Goal: Information Seeking & Learning: Understand process/instructions

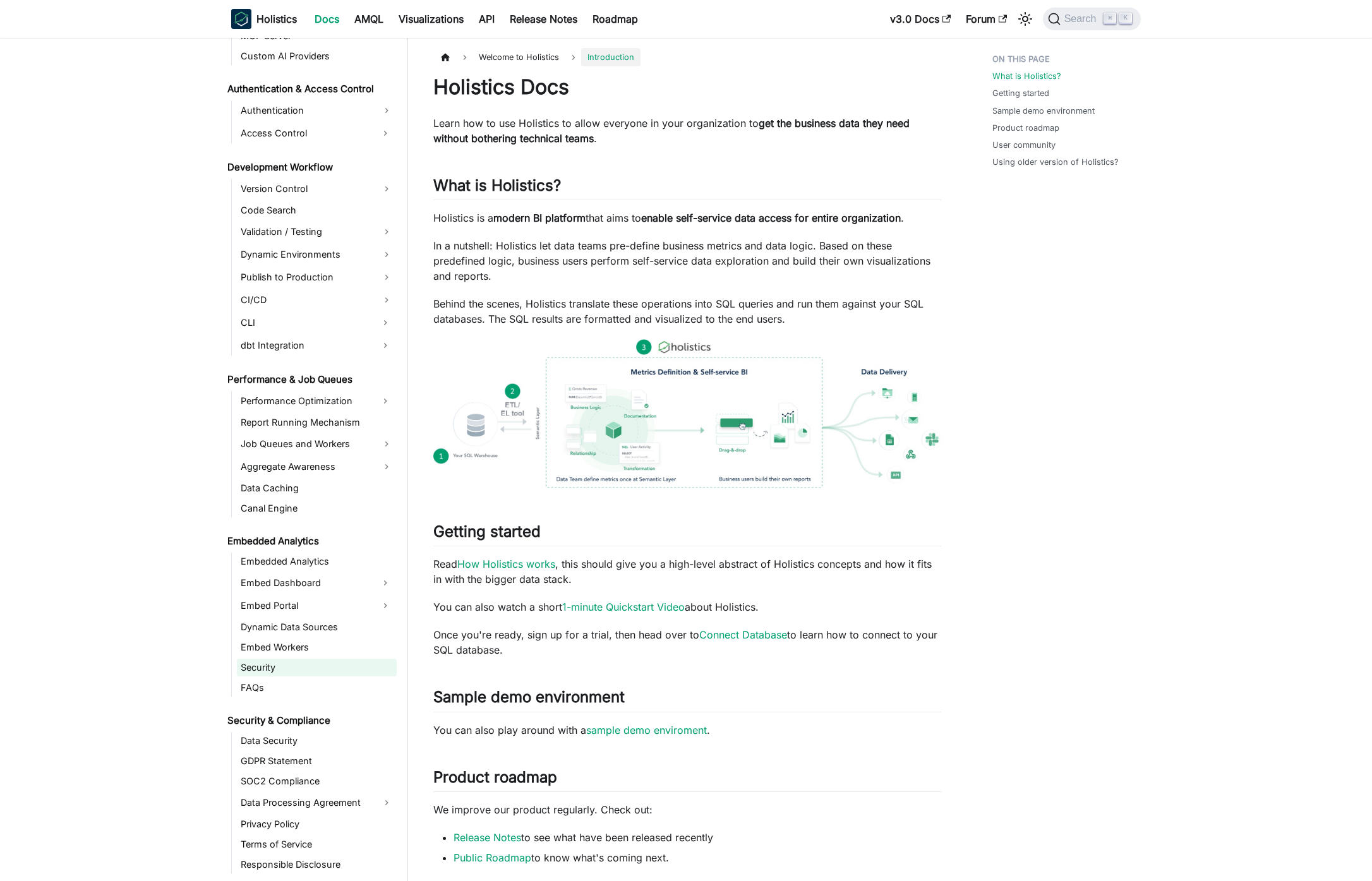
scroll to position [853, 0]
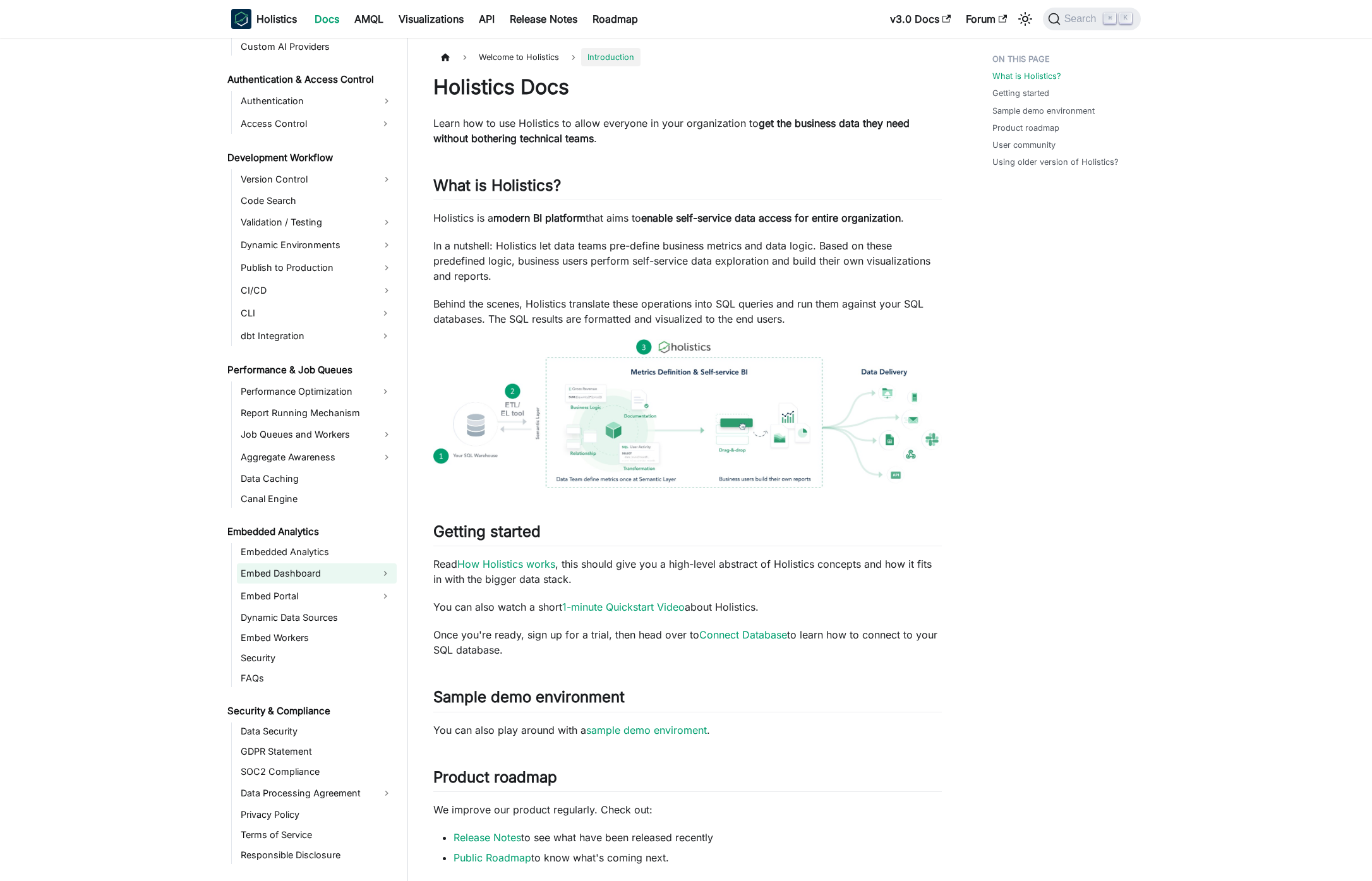
click at [298, 570] on link "Embed Dashboard" at bounding box center [305, 573] width 137 height 20
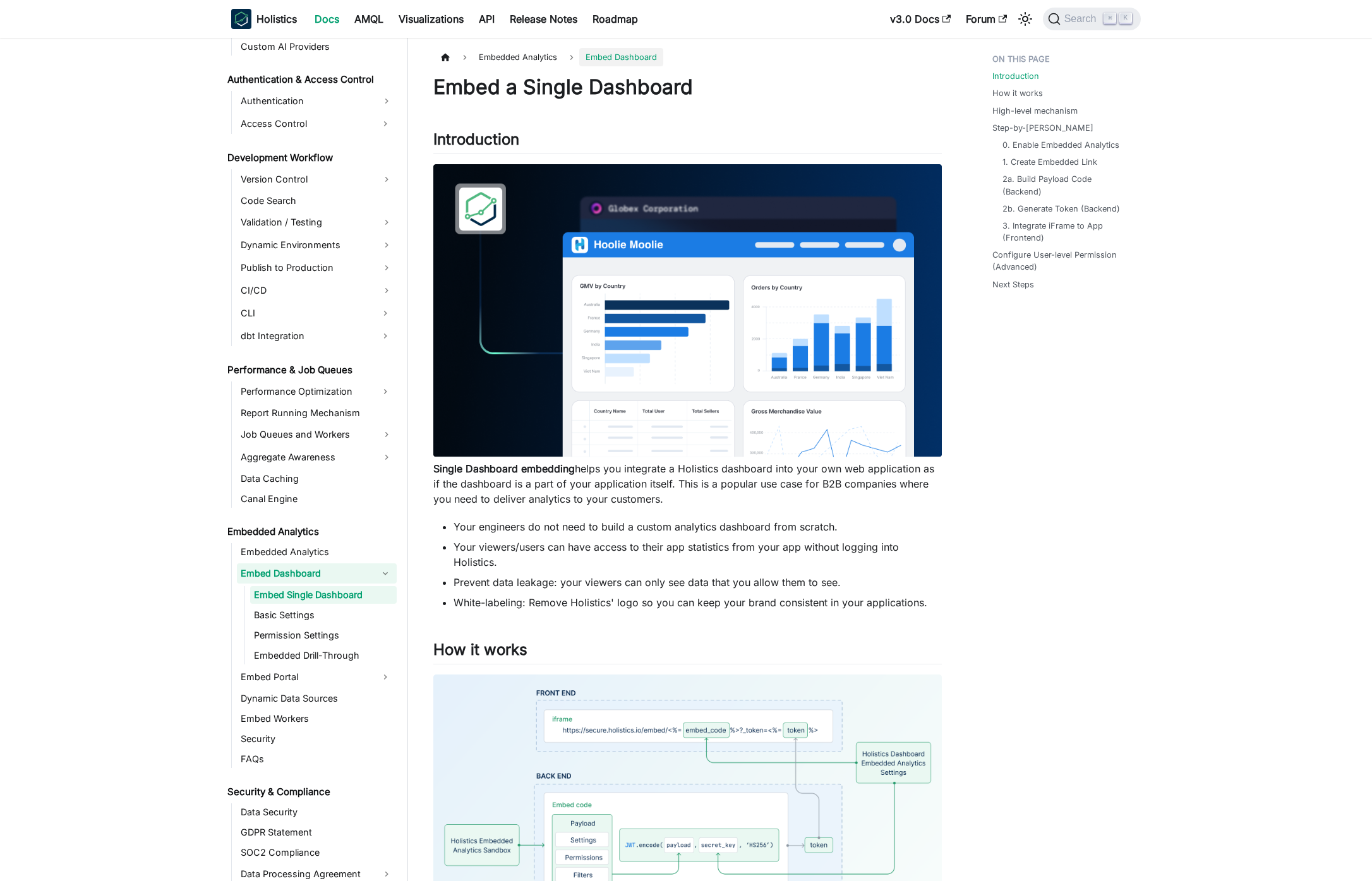
click at [307, 599] on link "Embed Single Dashboard" at bounding box center [324, 595] width 147 height 18
click at [308, 612] on link "Basic Settings" at bounding box center [324, 614] width 147 height 18
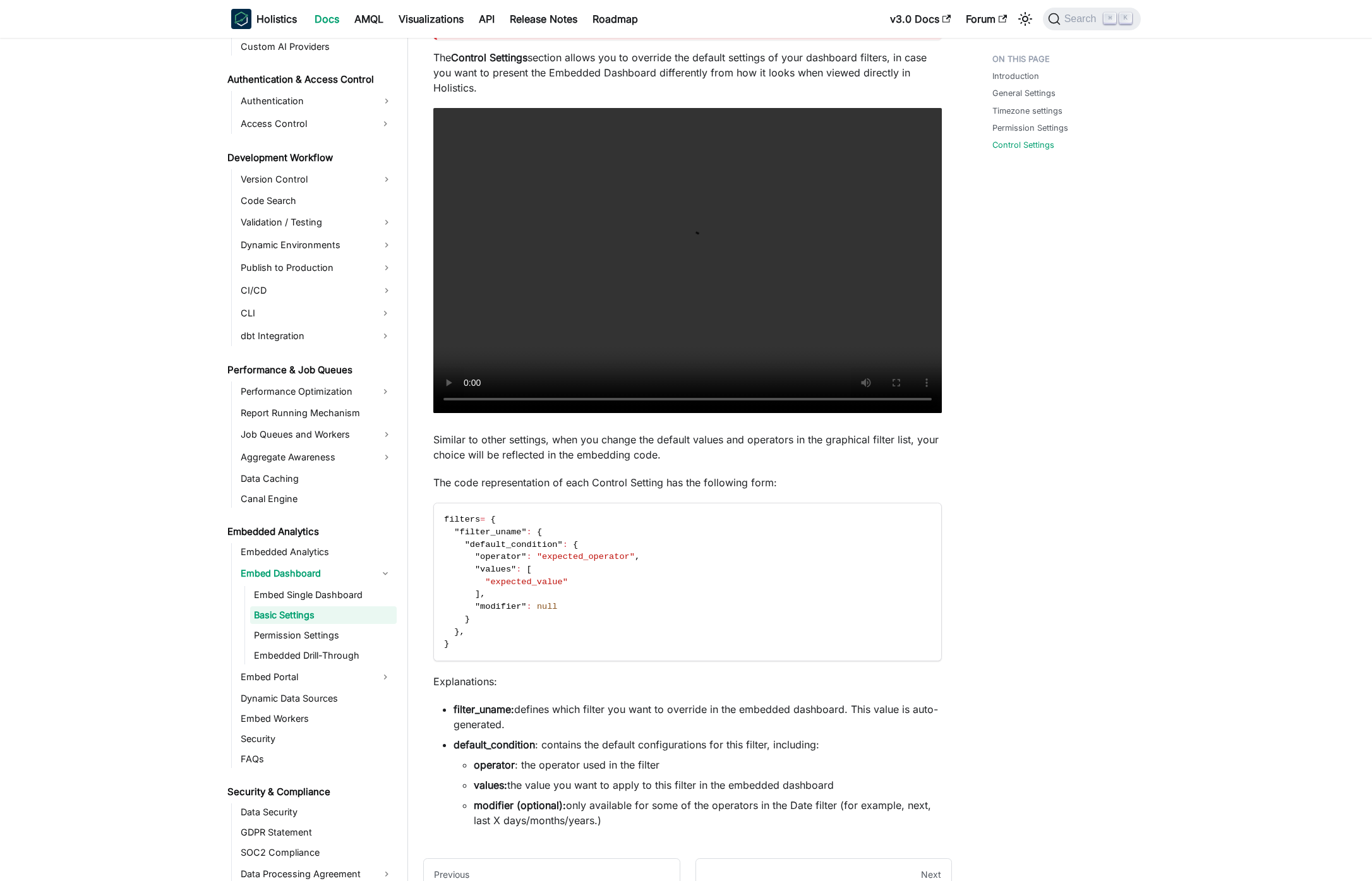
scroll to position [1530, 0]
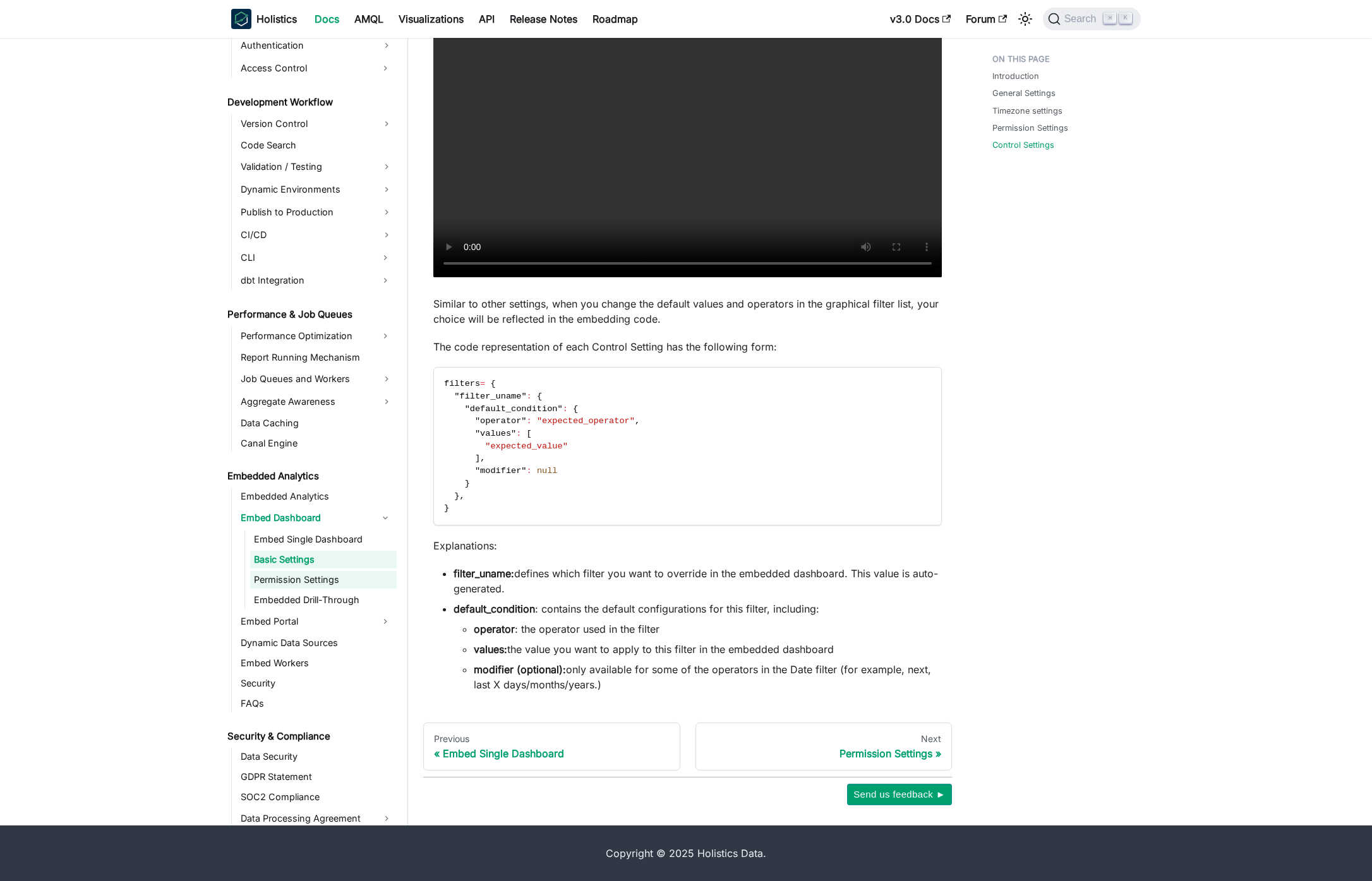
click at [335, 584] on link "Permission Settings" at bounding box center [324, 579] width 147 height 18
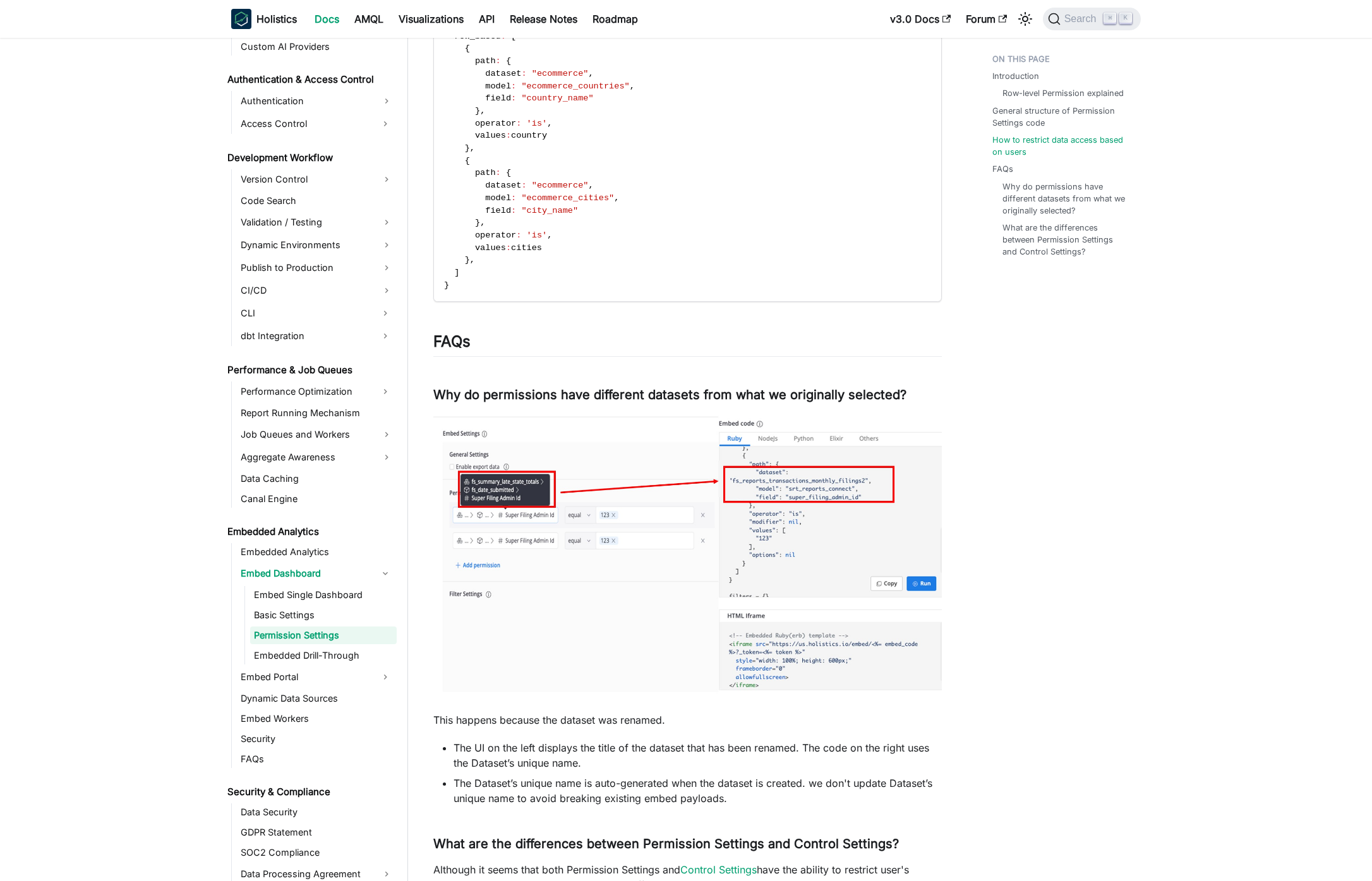
scroll to position [1793, 0]
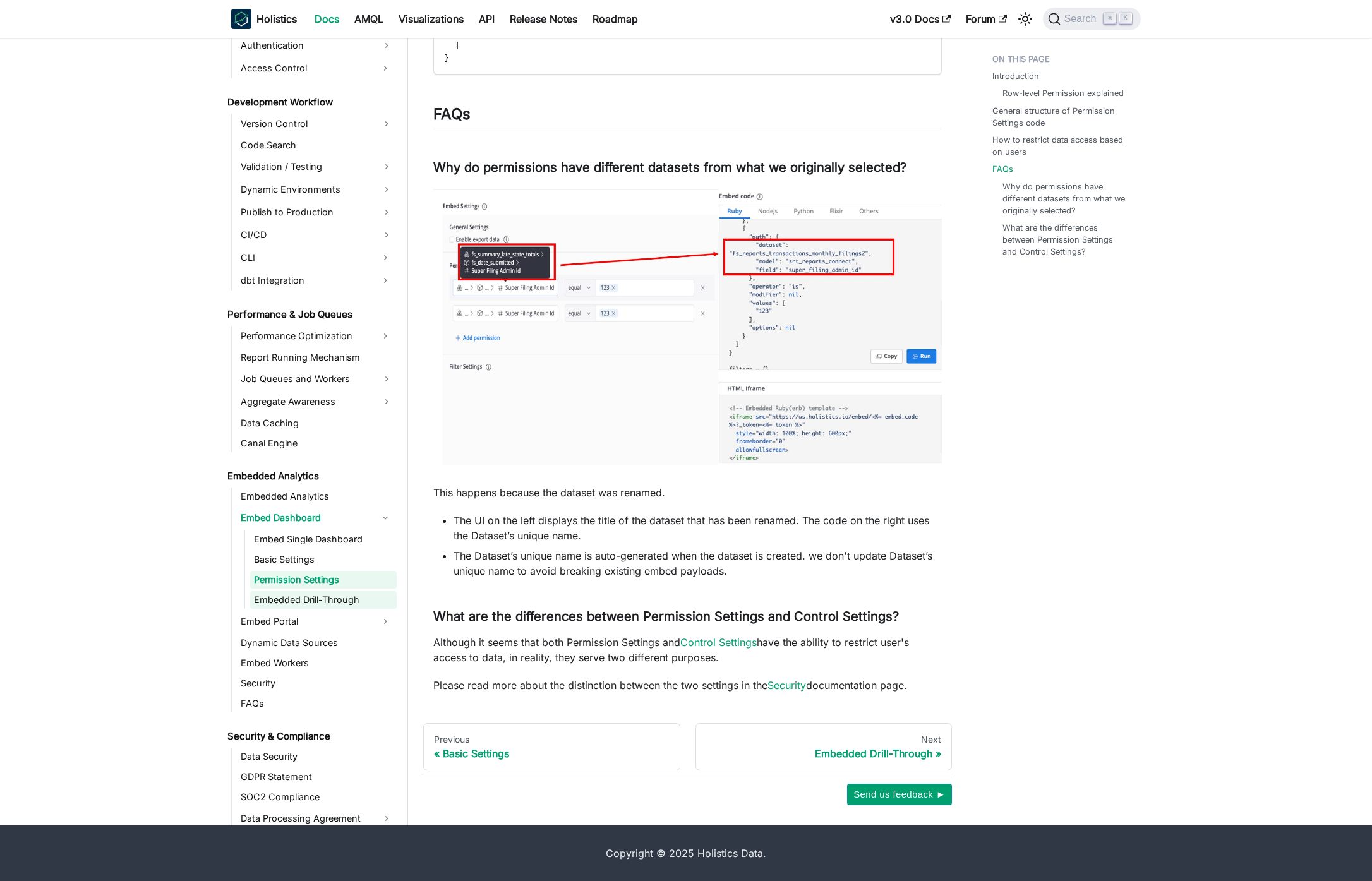
click at [349, 601] on link "Embedded Drill-Through" at bounding box center [324, 599] width 147 height 18
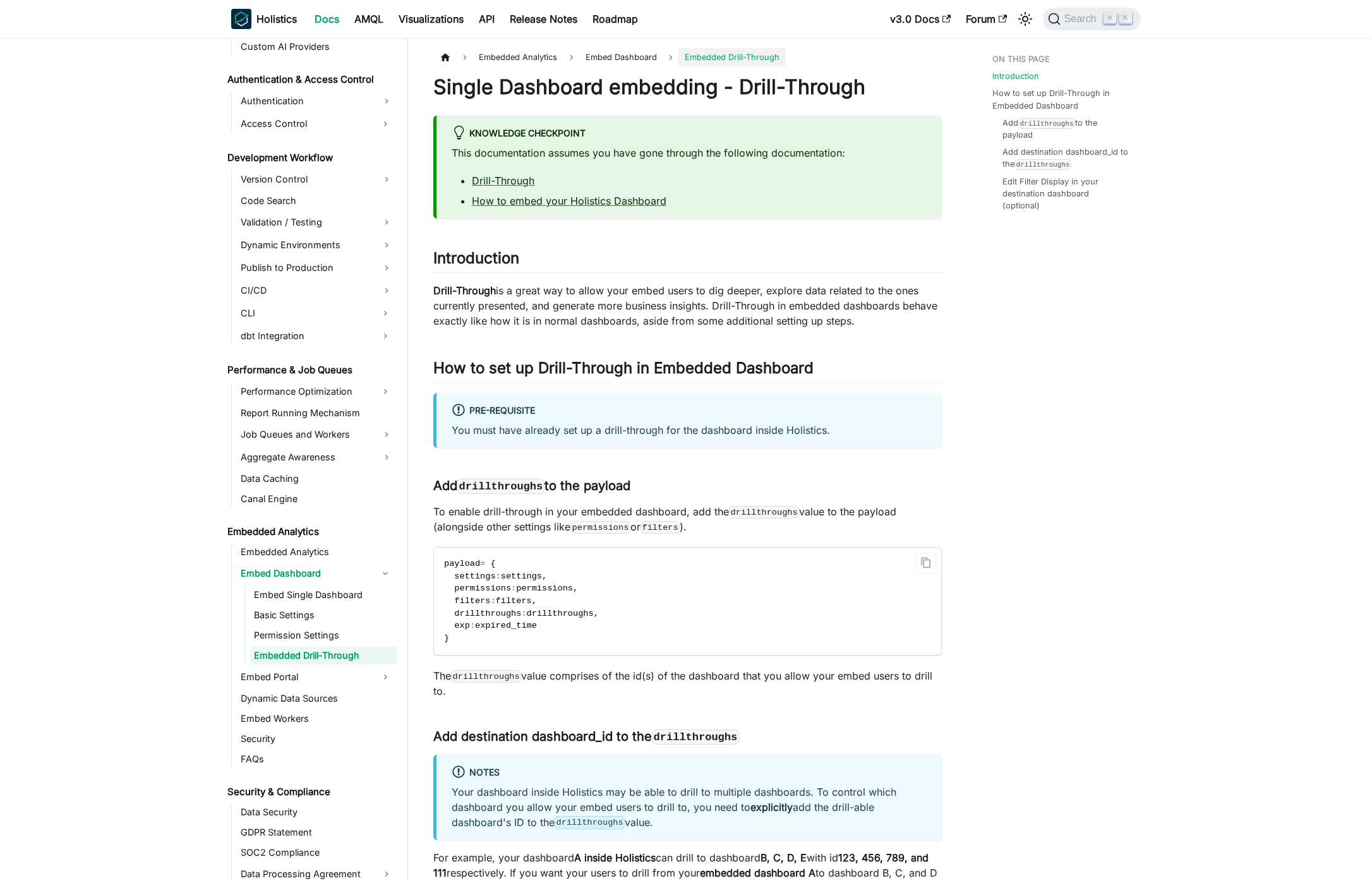
click at [571, 589] on span "permissions" at bounding box center [544, 588] width 57 height 9
click at [567, 588] on span "permissions" at bounding box center [544, 588] width 57 height 9
copy span "permissions"
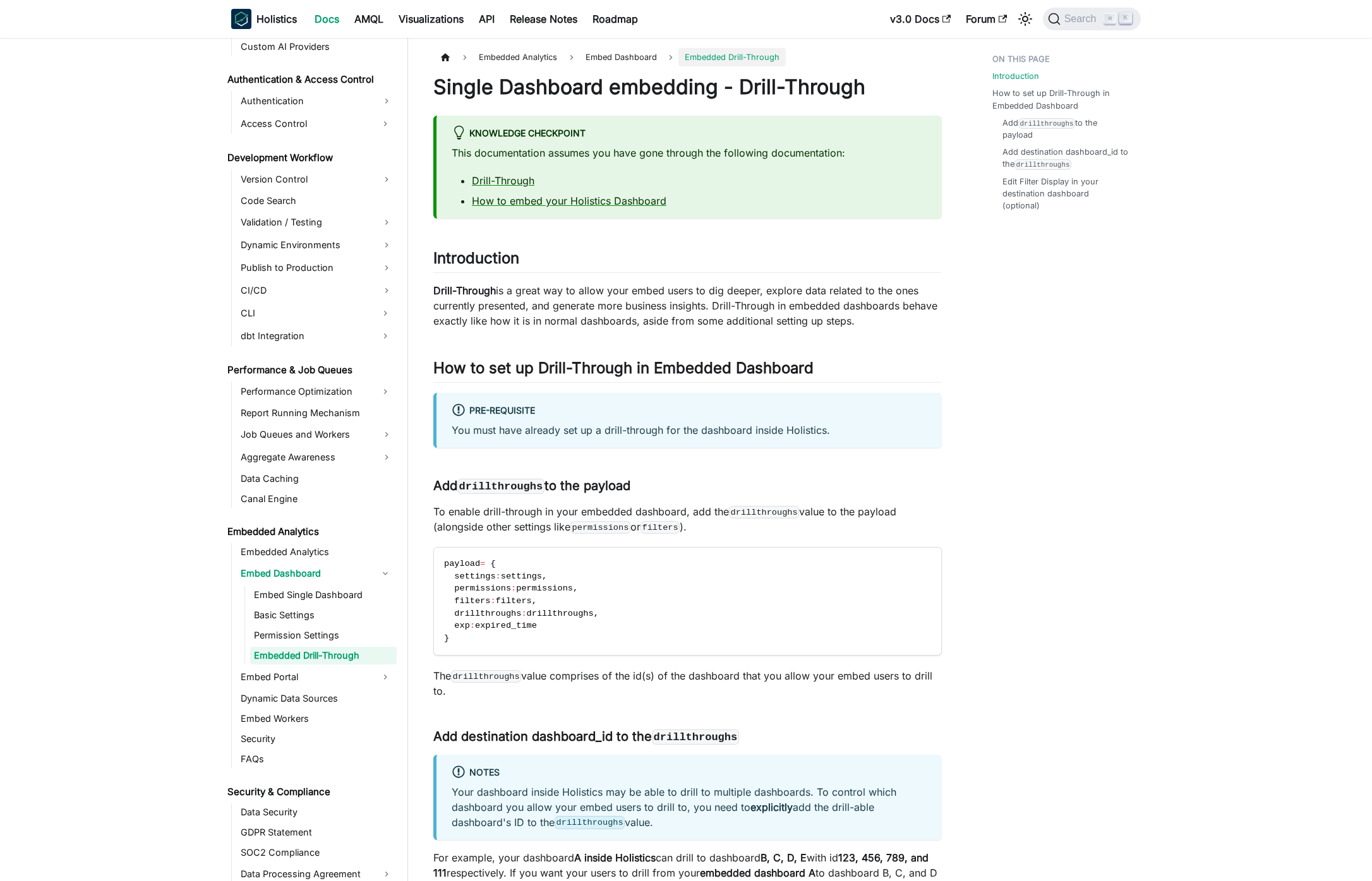
drag, startPoint x: 761, startPoint y: 676, endPoint x: 749, endPoint y: 667, distance: 15.0
click at [761, 676] on p "The drillthroughs value comprises of the id(s) of the dashboard that you allow …" at bounding box center [687, 683] width 508 height 30
click at [321, 635] on link "Permission Settings" at bounding box center [324, 635] width 147 height 18
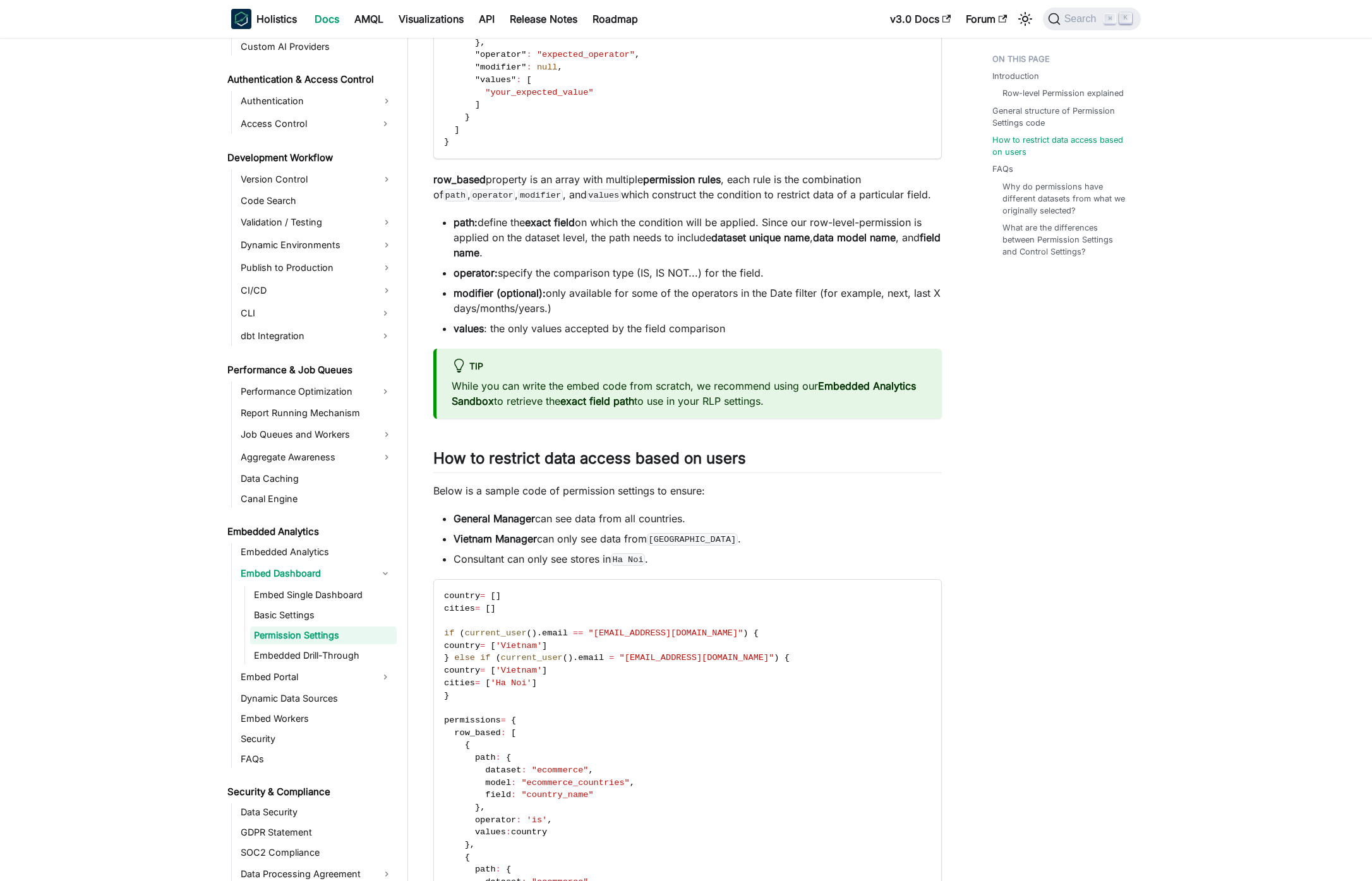
scroll to position [641, 0]
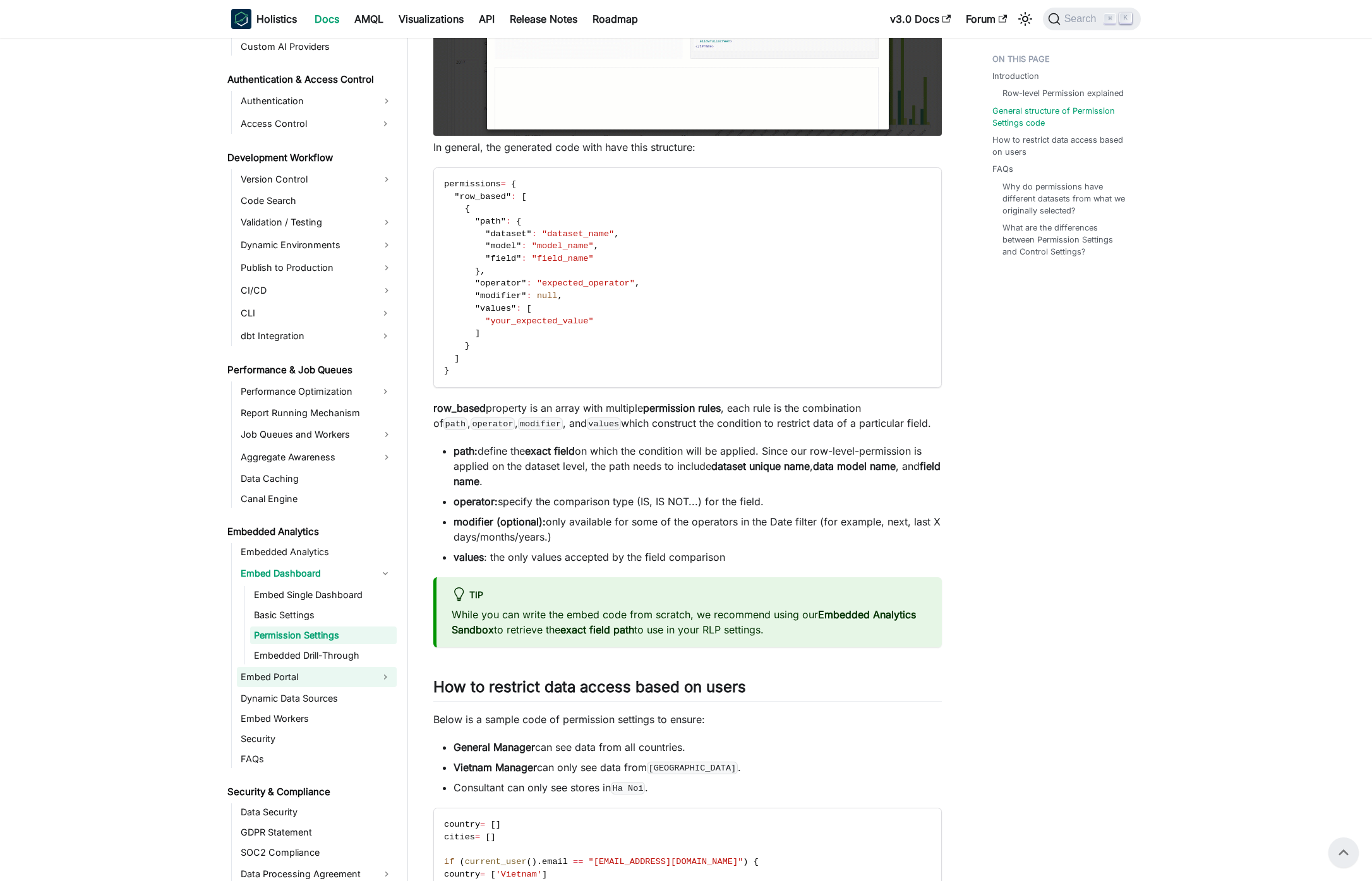
click at [300, 677] on link "Embed Portal" at bounding box center [305, 677] width 137 height 20
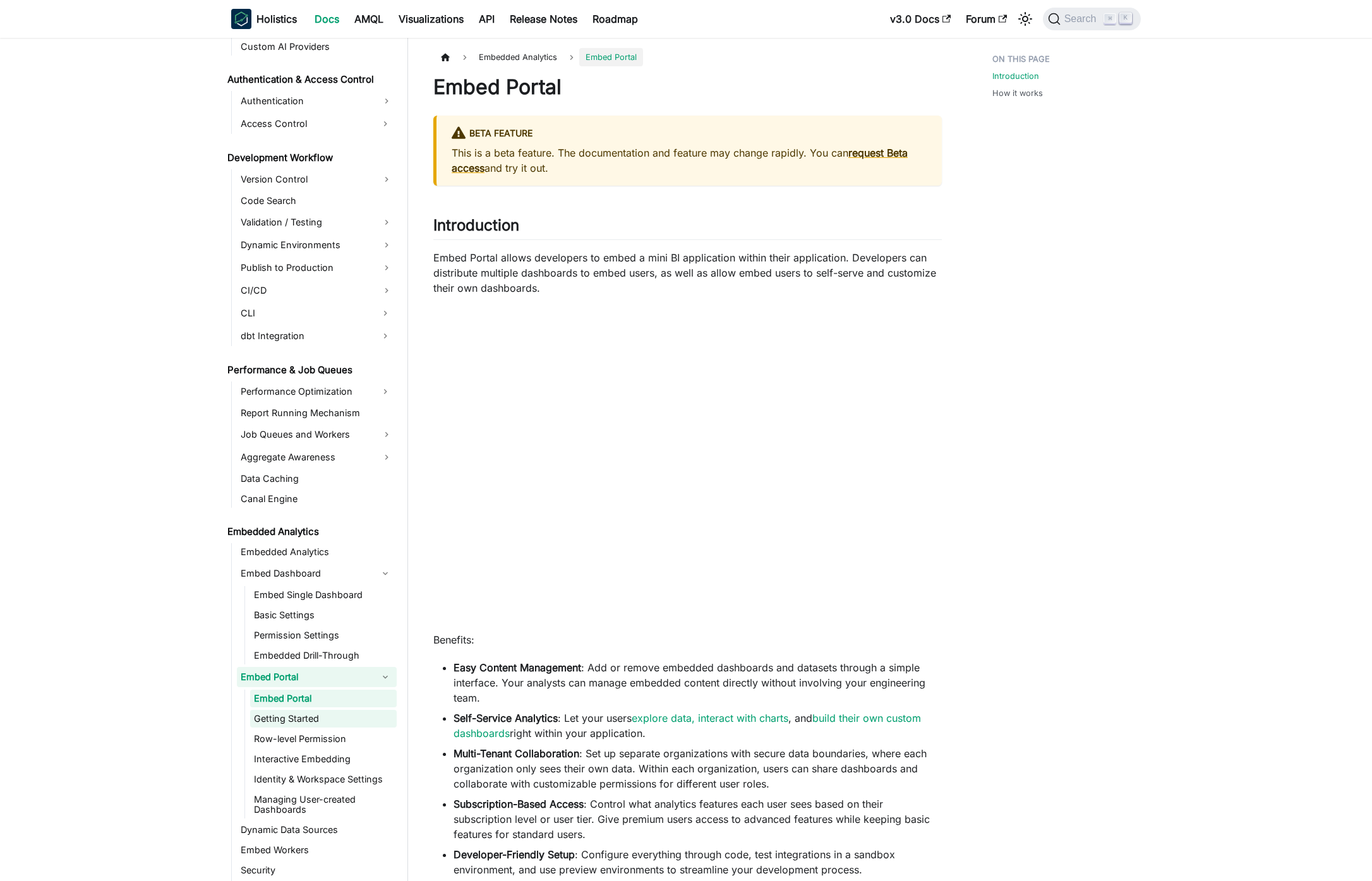
click at [314, 716] on link "Getting Started" at bounding box center [324, 719] width 147 height 18
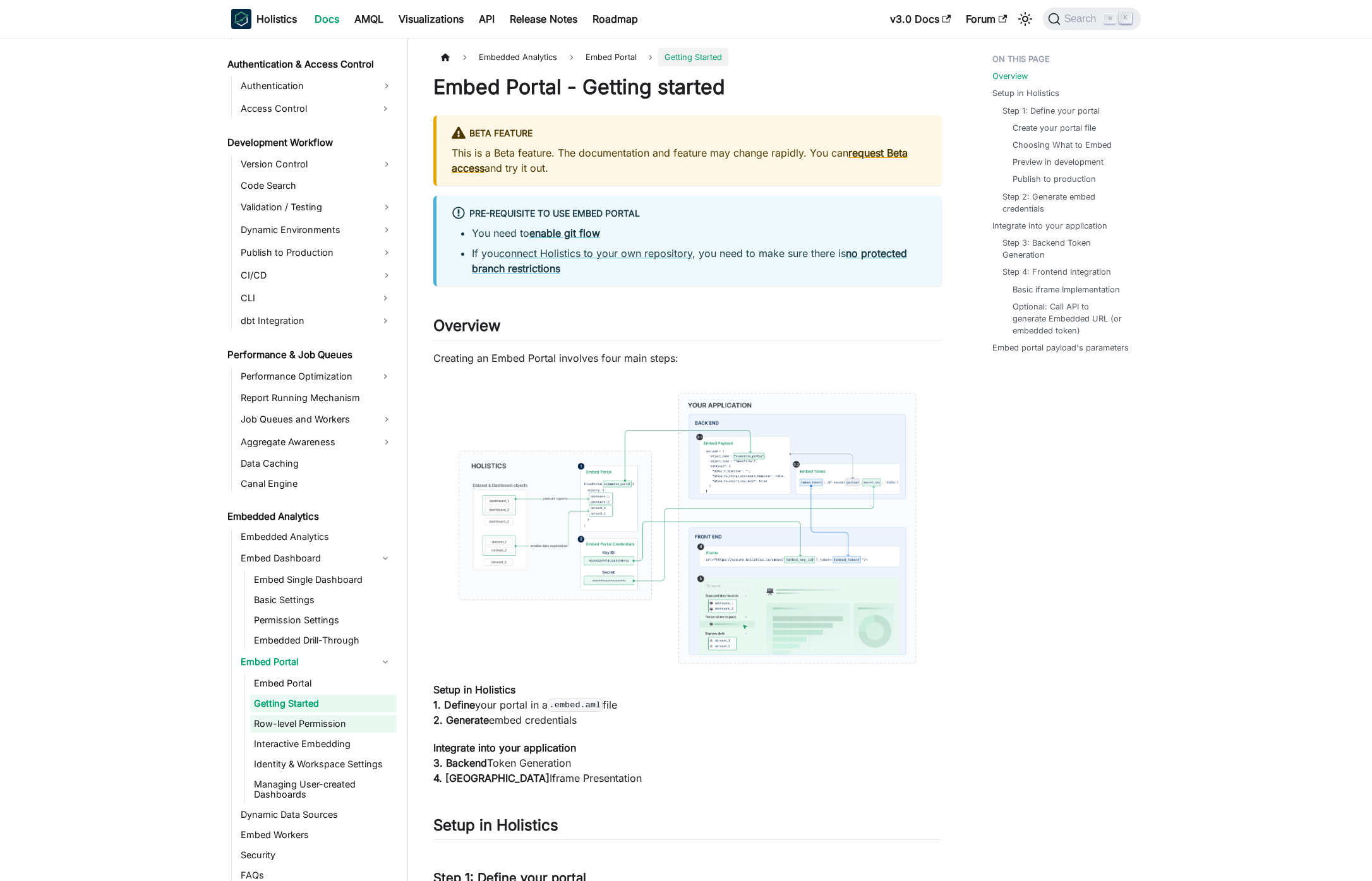
click at [314, 731] on link "Row-level Permission" at bounding box center [324, 723] width 147 height 18
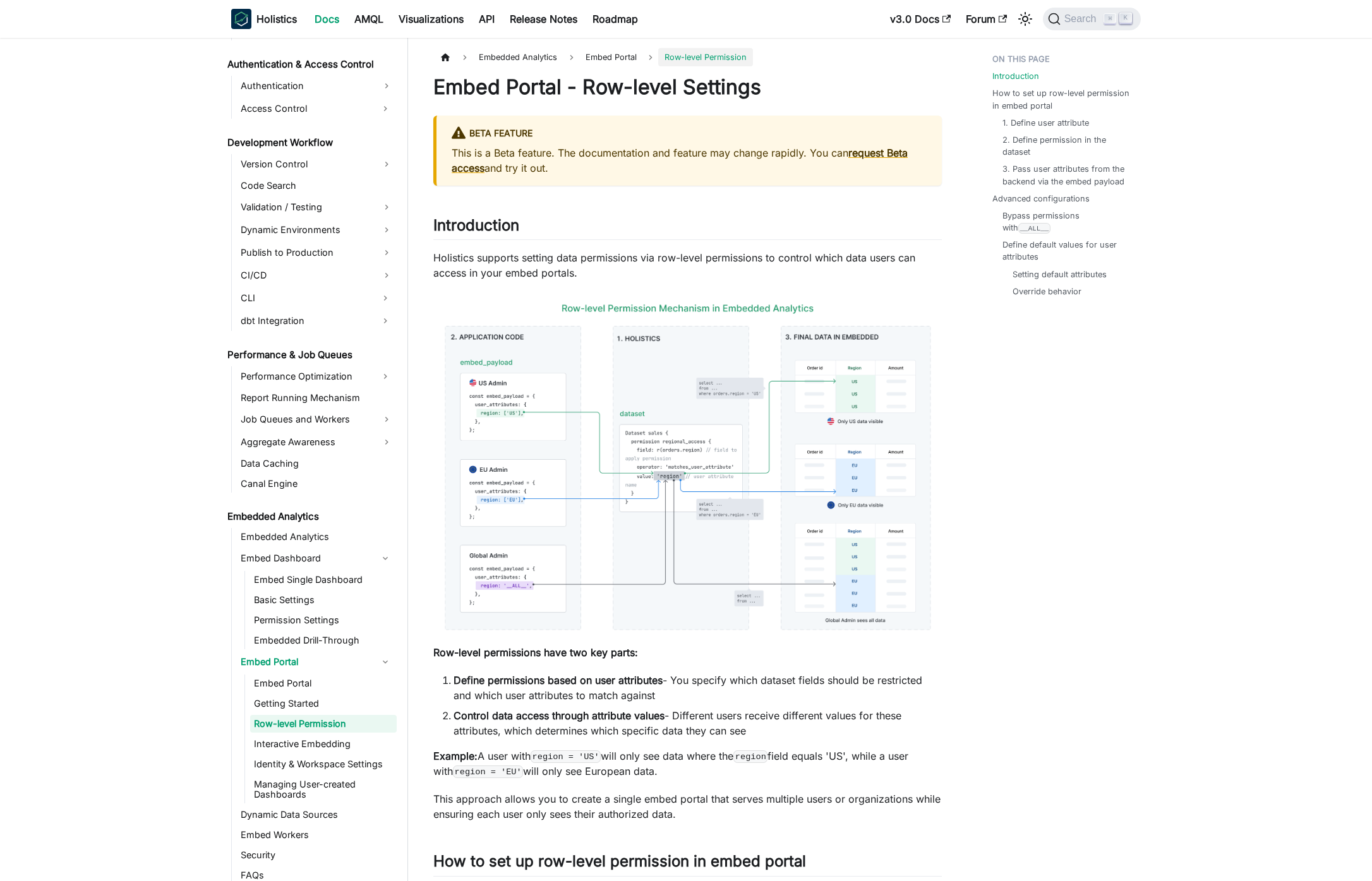
scroll to position [889, 0]
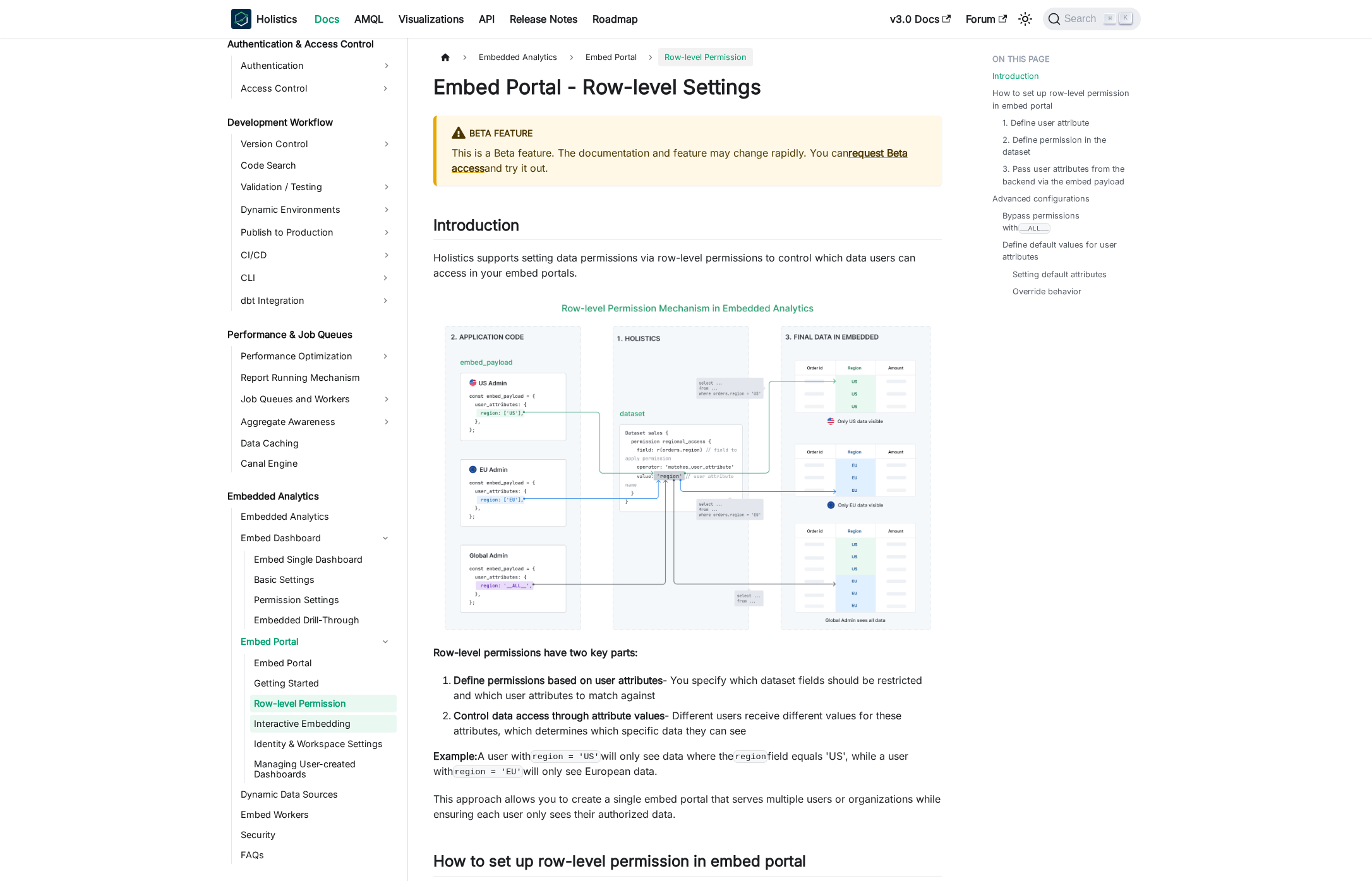
click at [359, 719] on link "Interactive Embedding" at bounding box center [324, 723] width 147 height 18
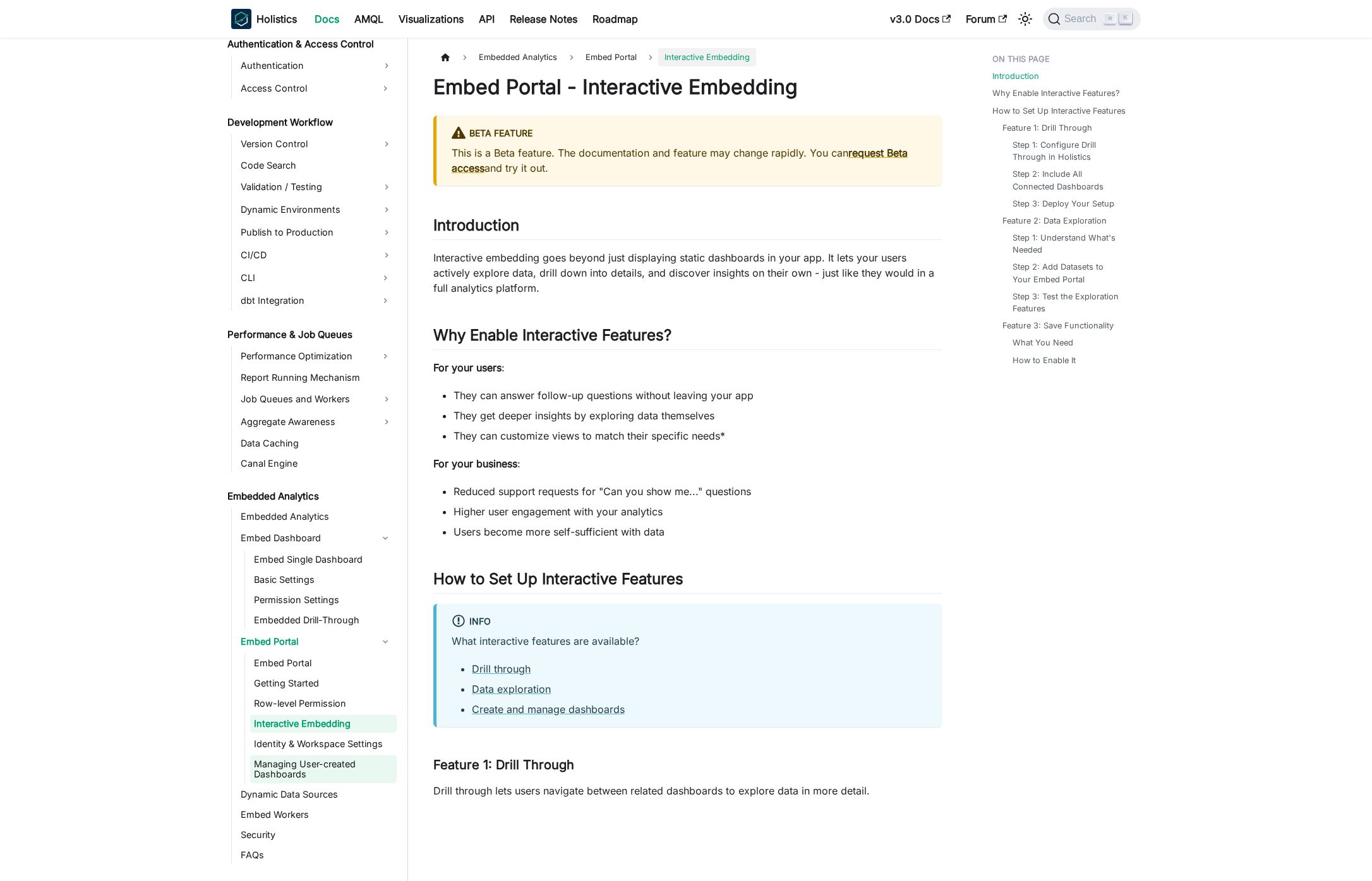
scroll to position [909, 0]
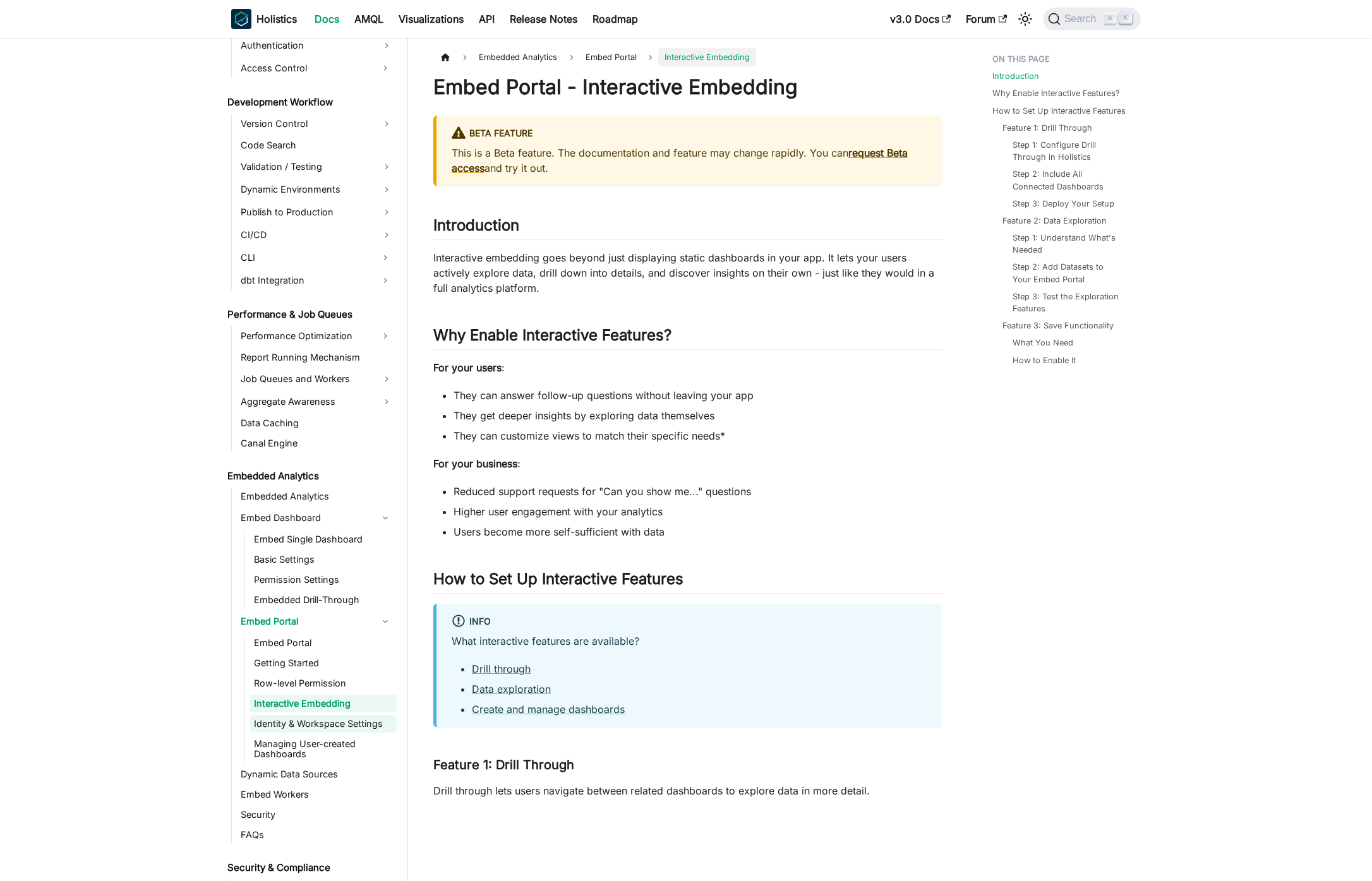
click at [351, 722] on link "Identity & Workspace Settings" at bounding box center [324, 723] width 147 height 18
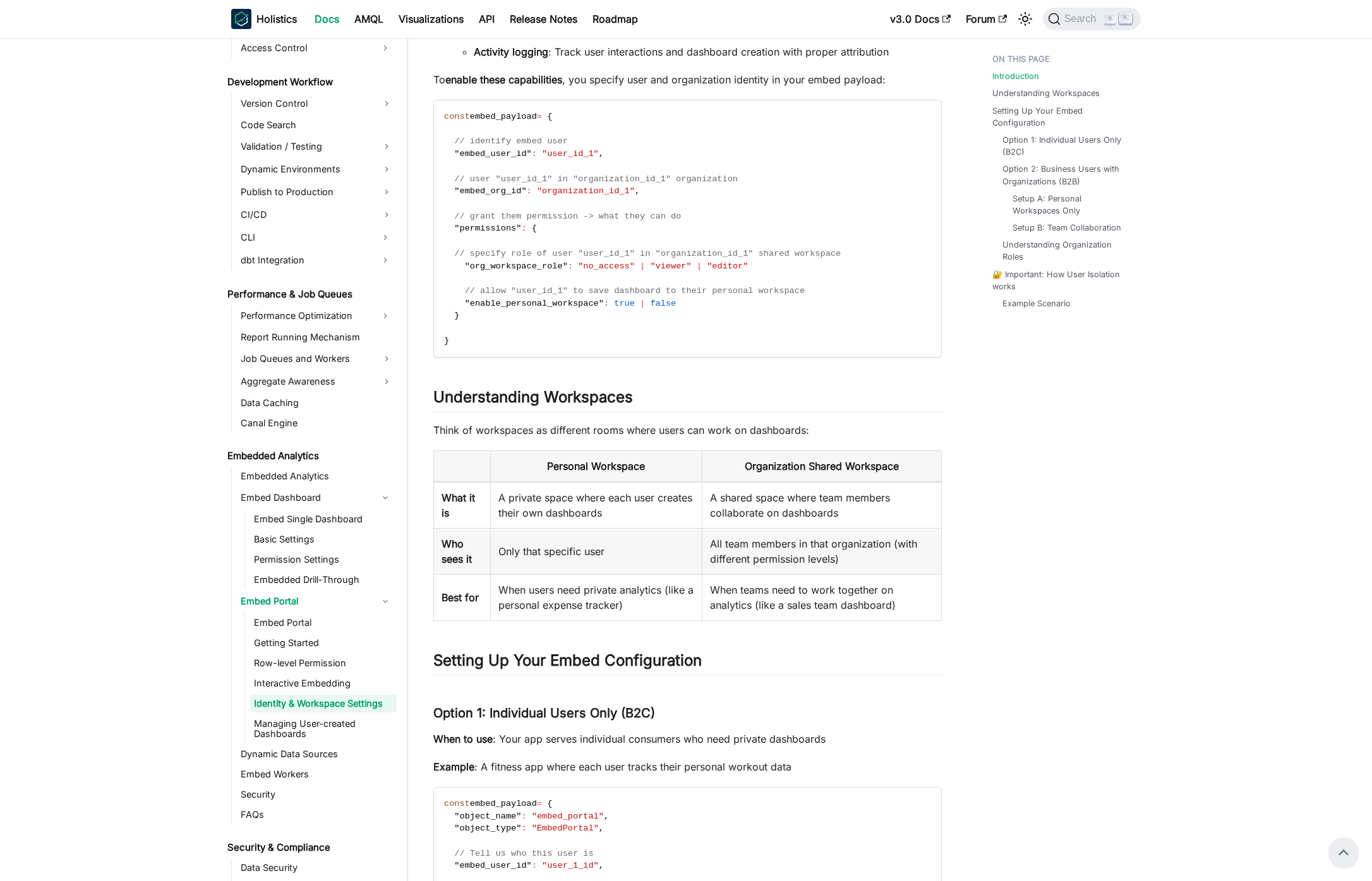
scroll to position [321, 0]
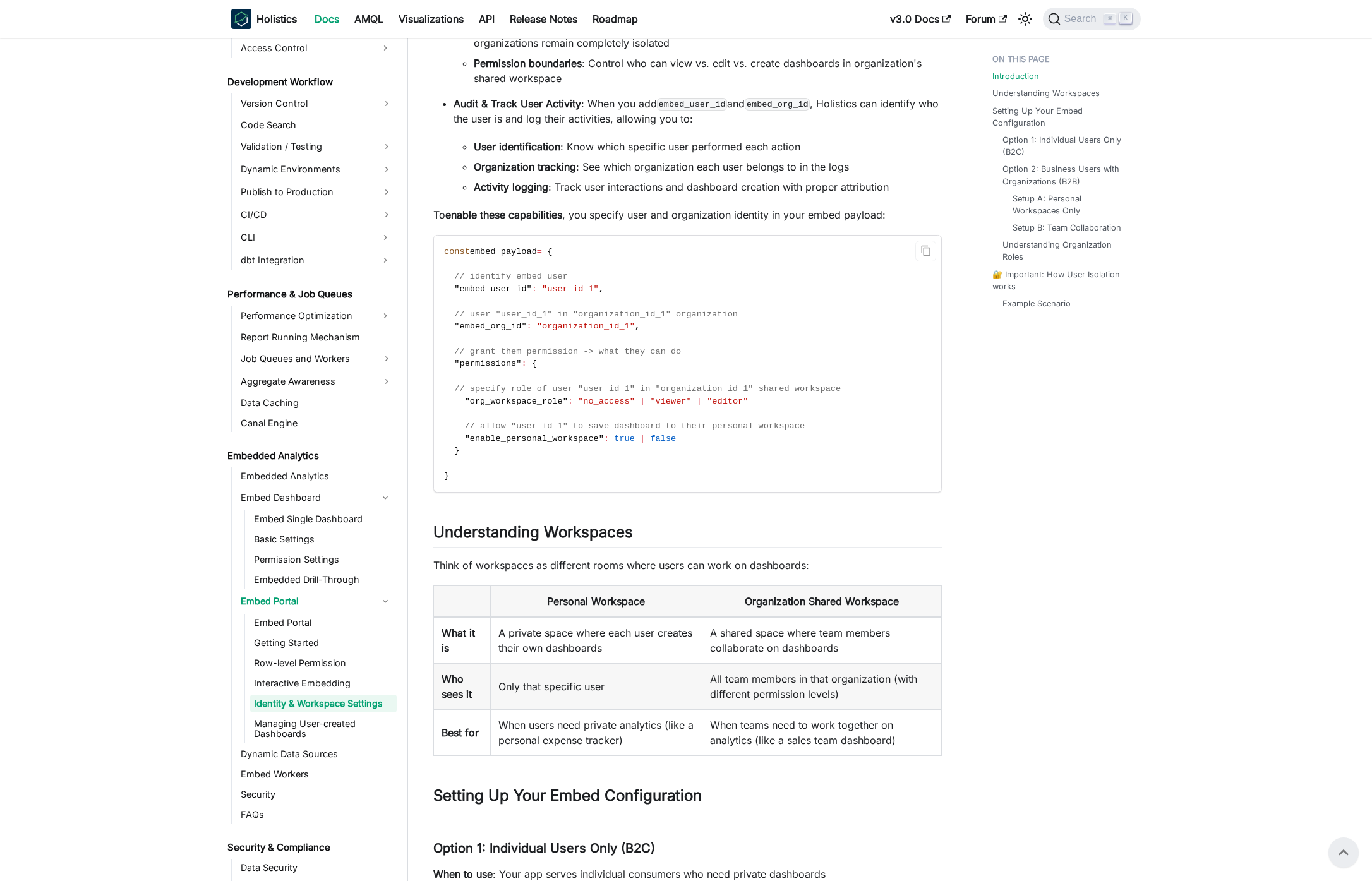
click at [495, 438] on span ""enable_personal_workspace"" at bounding box center [535, 438] width 139 height 9
copy span "enable_personal_workspace"
click at [335, 660] on link "Row-level Permission" at bounding box center [324, 663] width 147 height 18
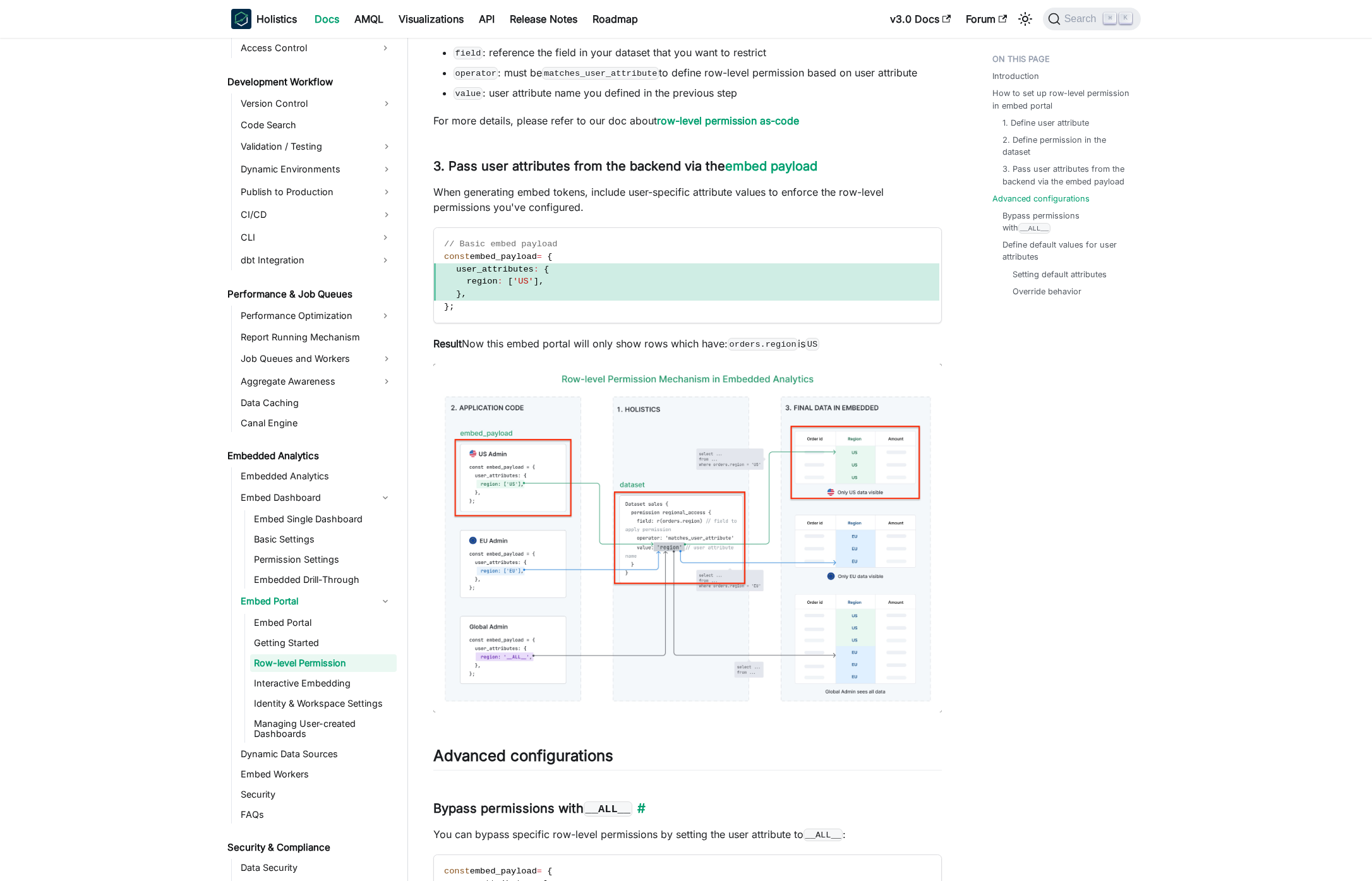
scroll to position [2315, 0]
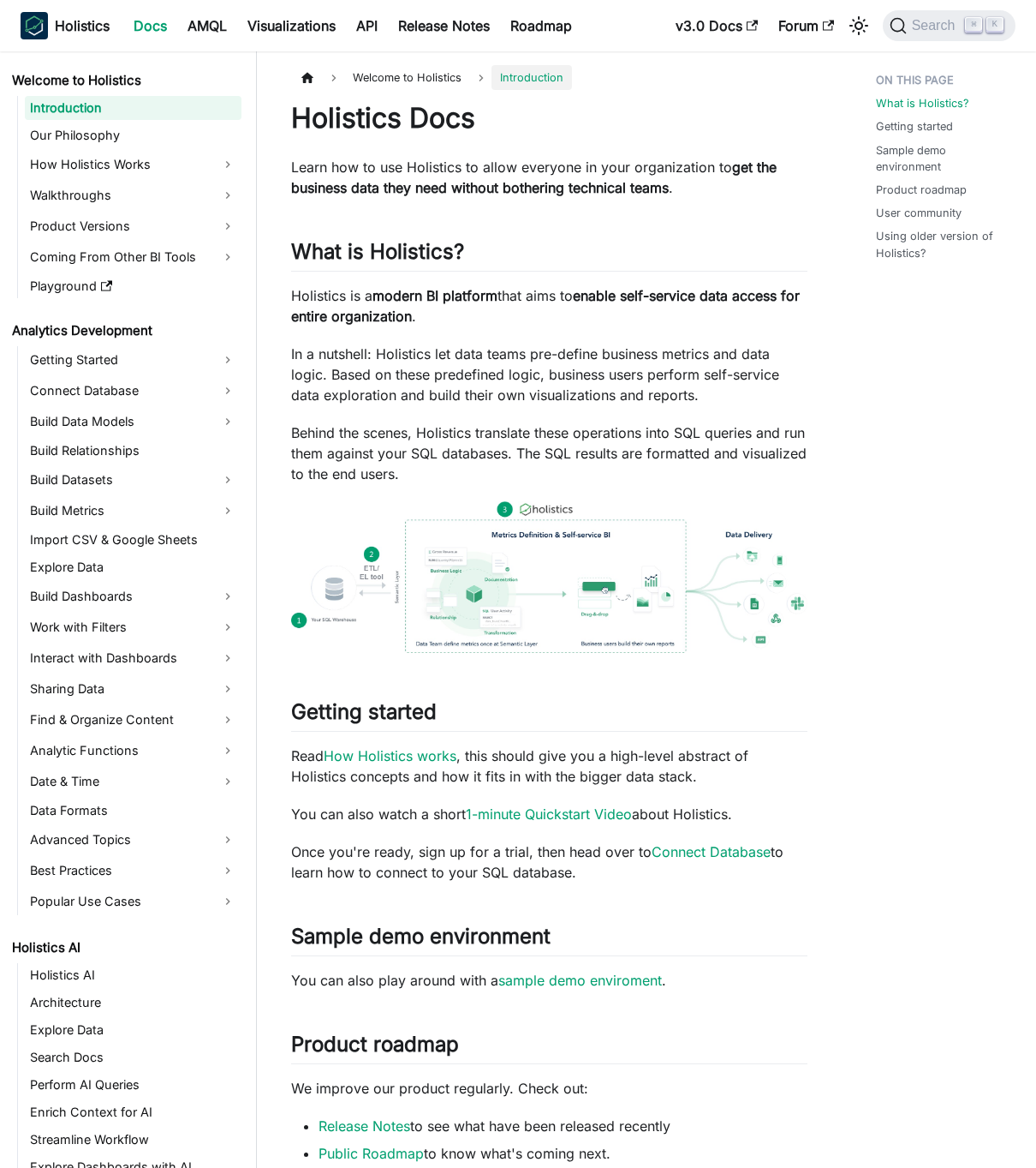
drag, startPoint x: 722, startPoint y: 436, endPoint x: 825, endPoint y: 437, distance: 103.0
click at [825, 437] on div "Welcome to Holistics Introduction On this page Holistics Docs Learn how to use …" at bounding box center [549, 923] width 585 height 1716
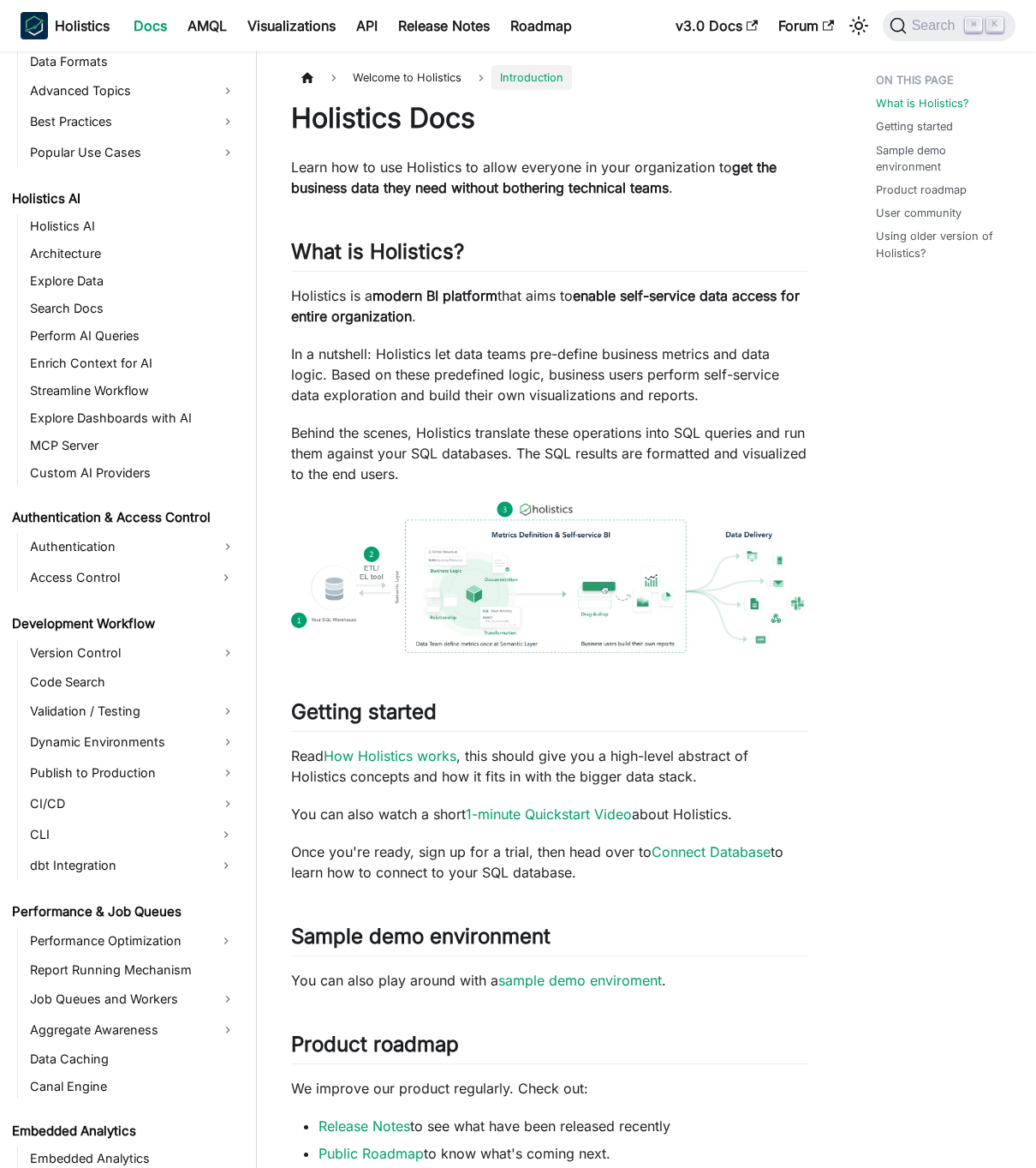
scroll to position [1171, 0]
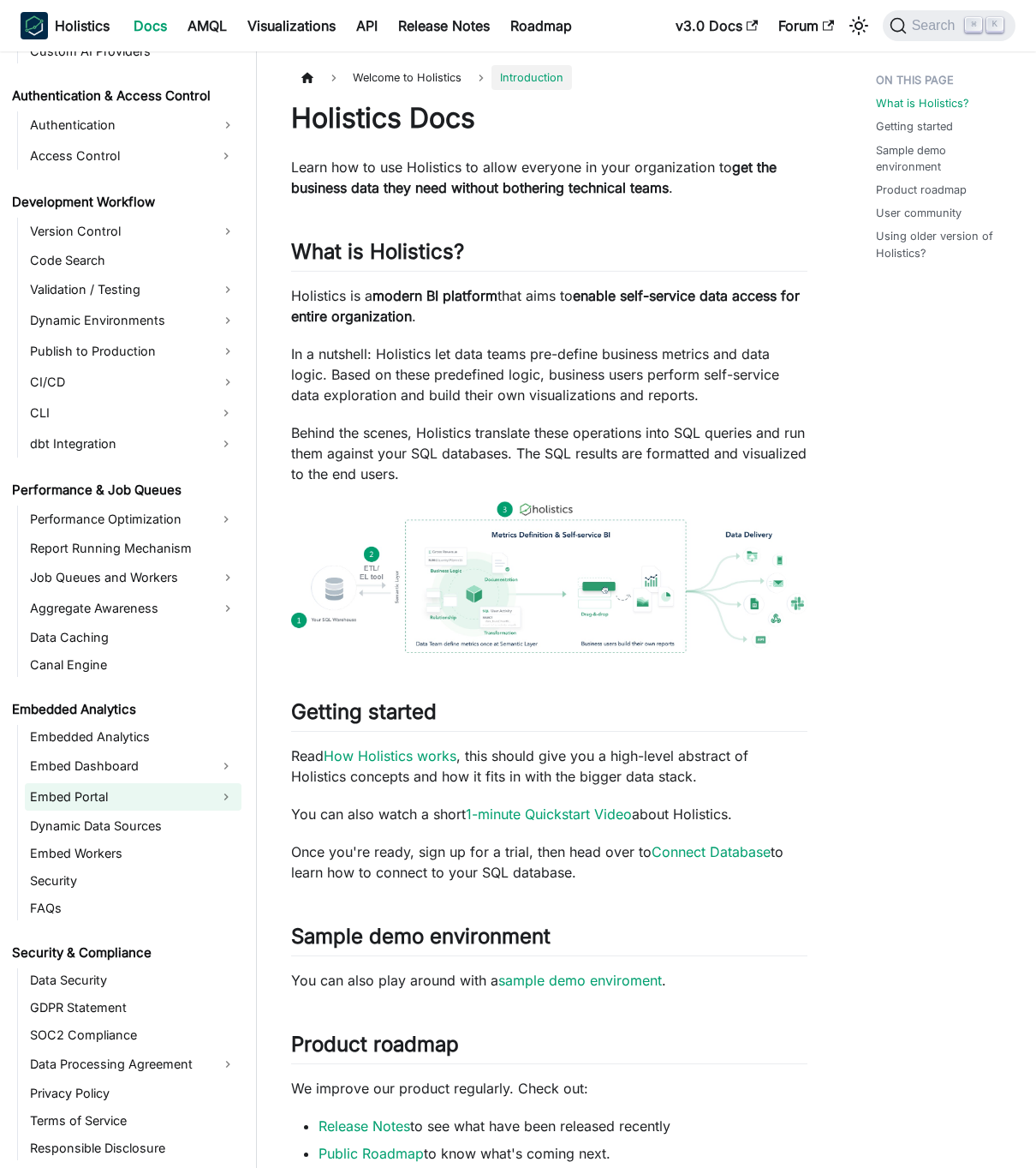
click at [155, 799] on link "Embed Portal" at bounding box center [117, 796] width 186 height 28
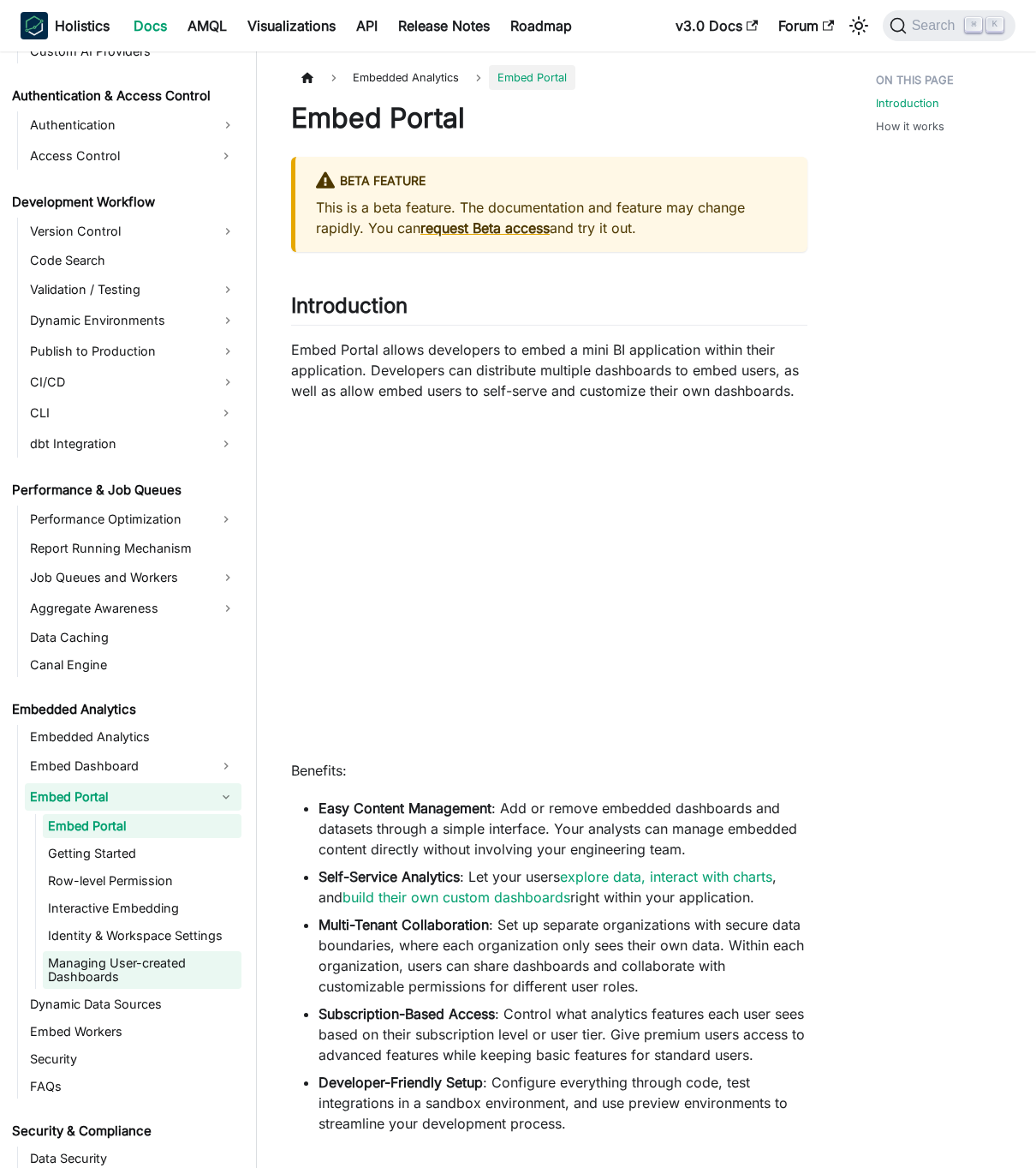
click at [134, 964] on link "Managing User-created Dashboards" at bounding box center [142, 970] width 199 height 37
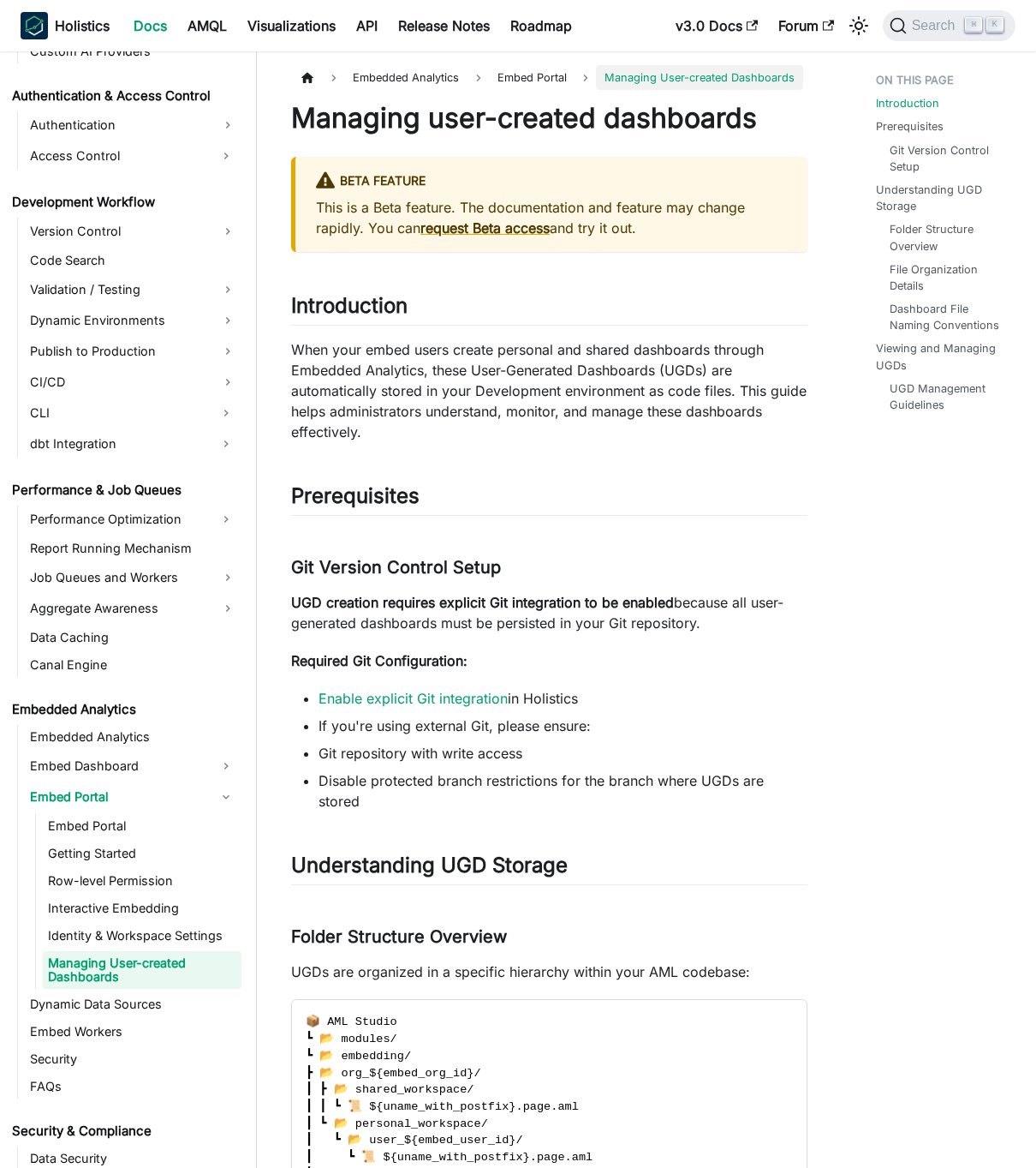
scroll to position [1215, 0]
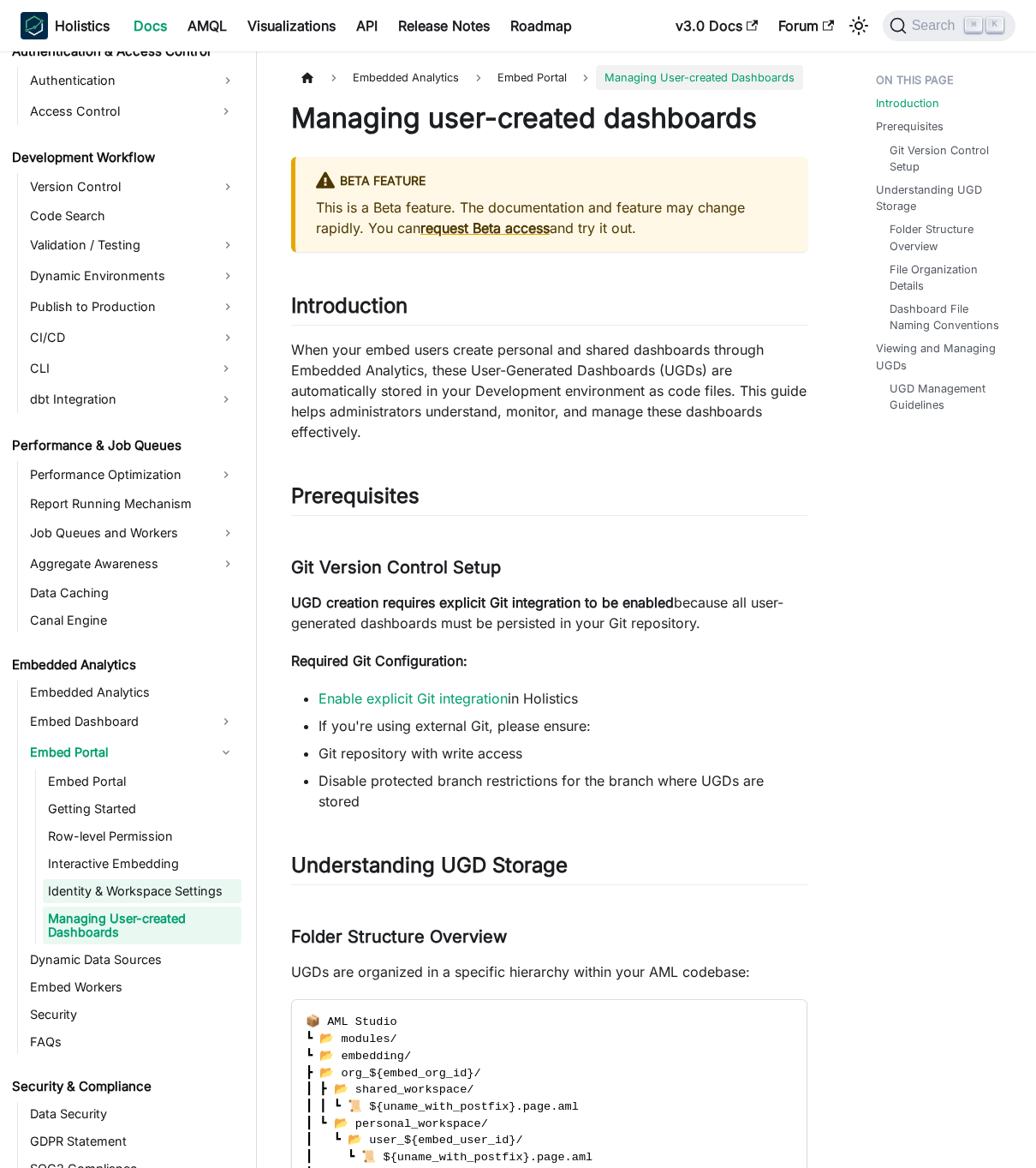
click at [123, 885] on link "Identity & Workspace Settings" at bounding box center [142, 891] width 199 height 24
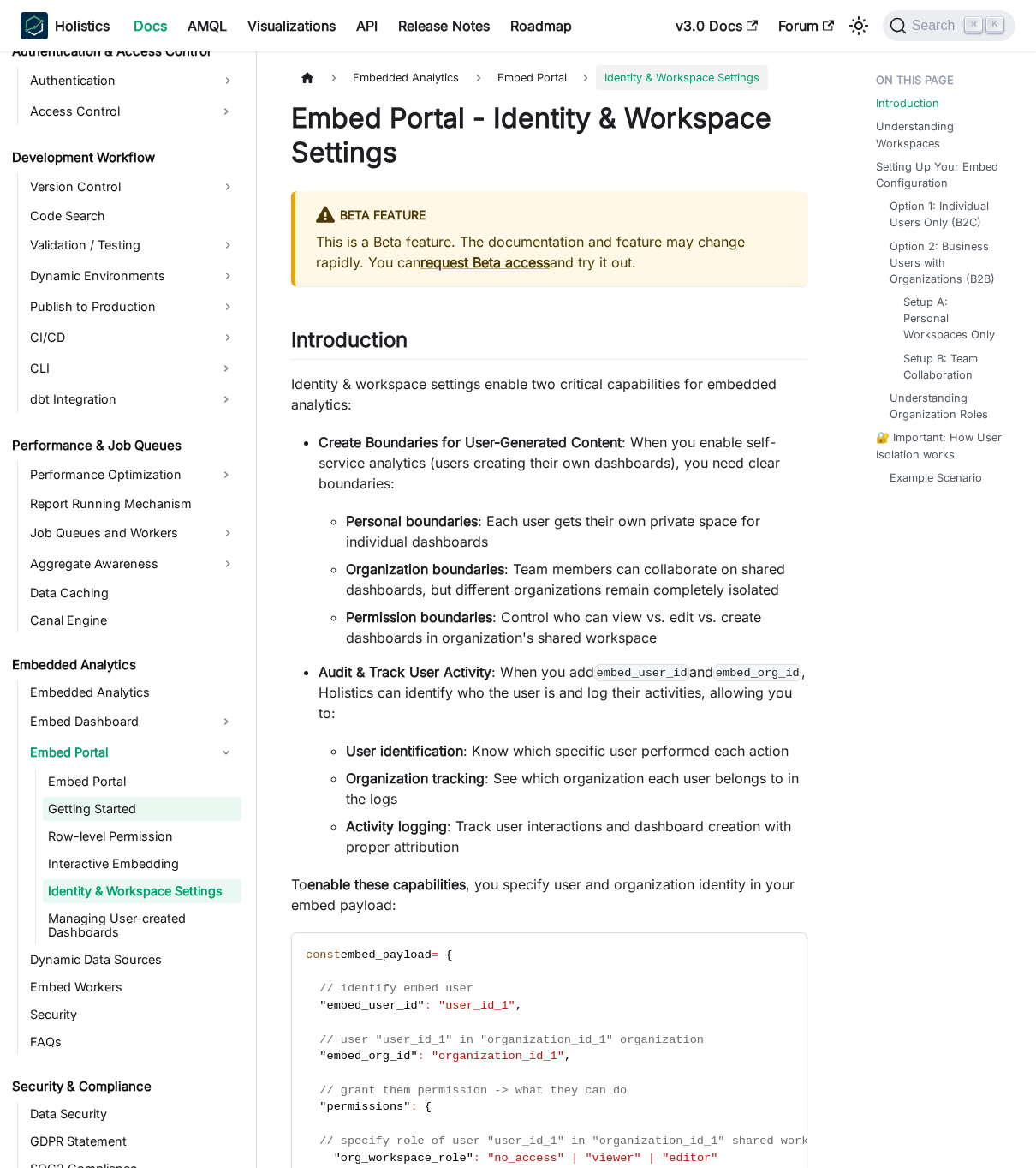
drag, startPoint x: 119, startPoint y: 809, endPoint x: 140, endPoint y: 812, distance: 21.2
click at [119, 809] on link "Getting Started" at bounding box center [142, 809] width 199 height 24
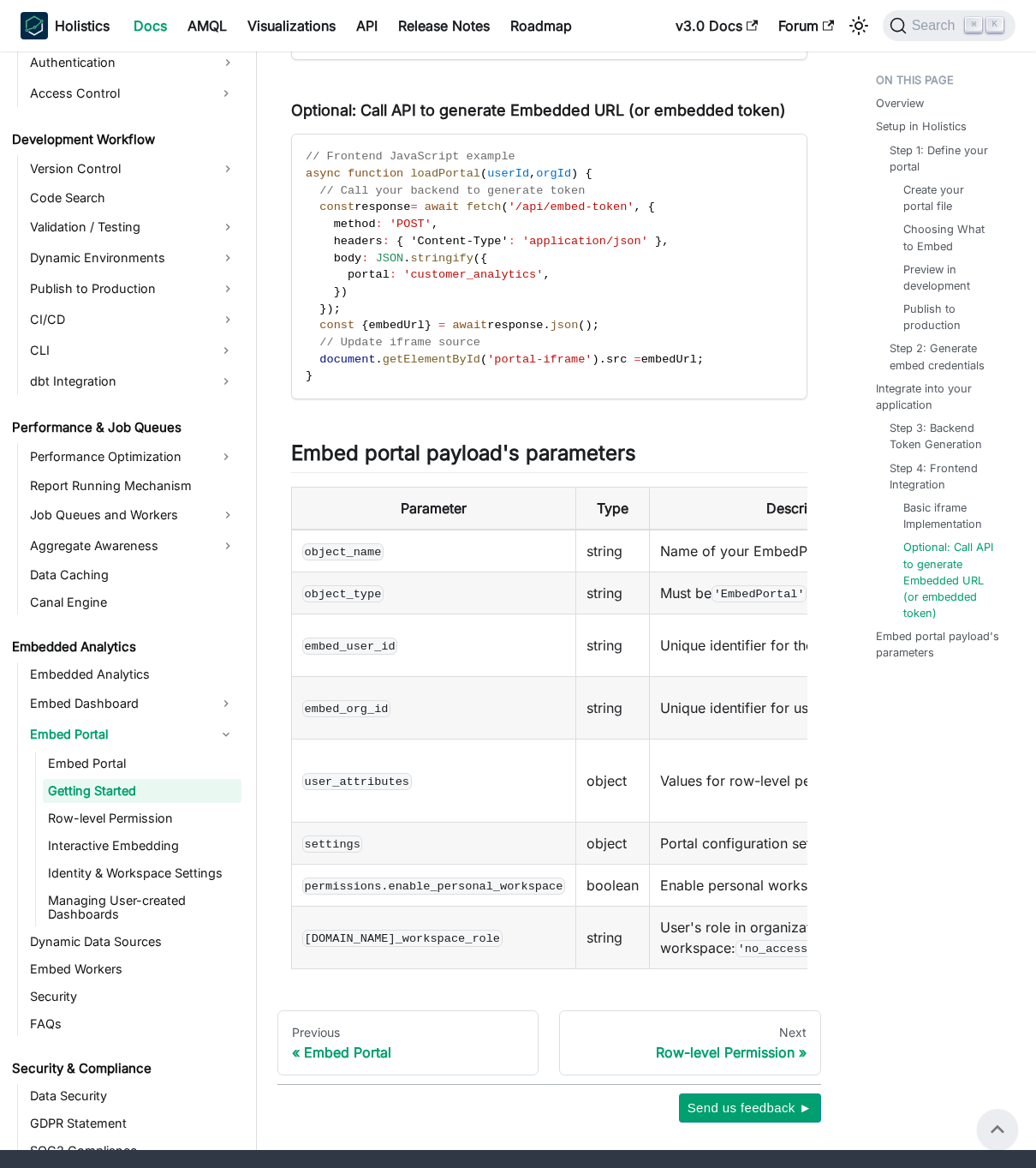
scroll to position [3139, 0]
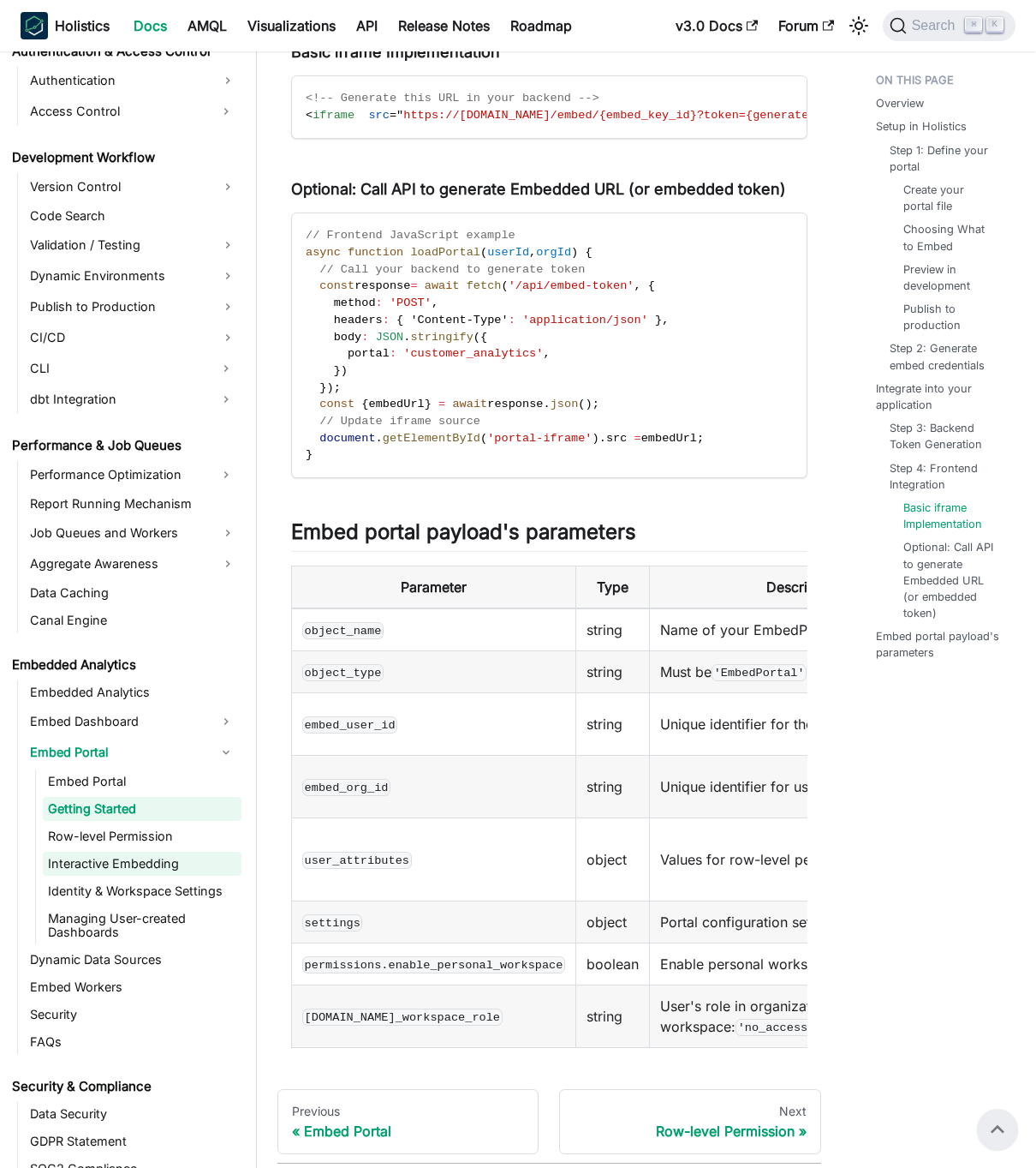
drag, startPoint x: 139, startPoint y: 868, endPoint x: 147, endPoint y: 863, distance: 9.4
click at [139, 868] on link "Interactive Embedding" at bounding box center [142, 863] width 199 height 24
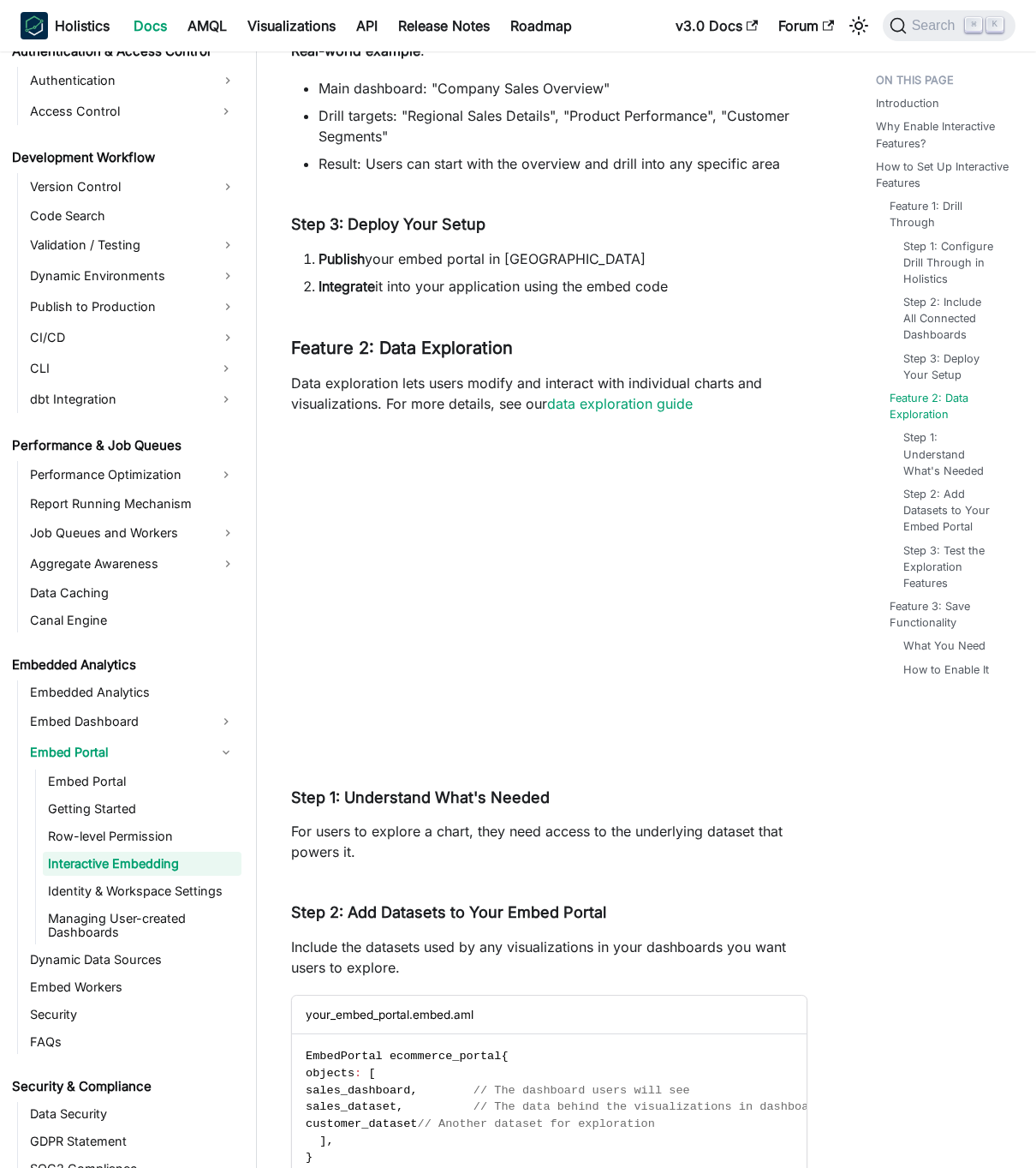
scroll to position [3154, 0]
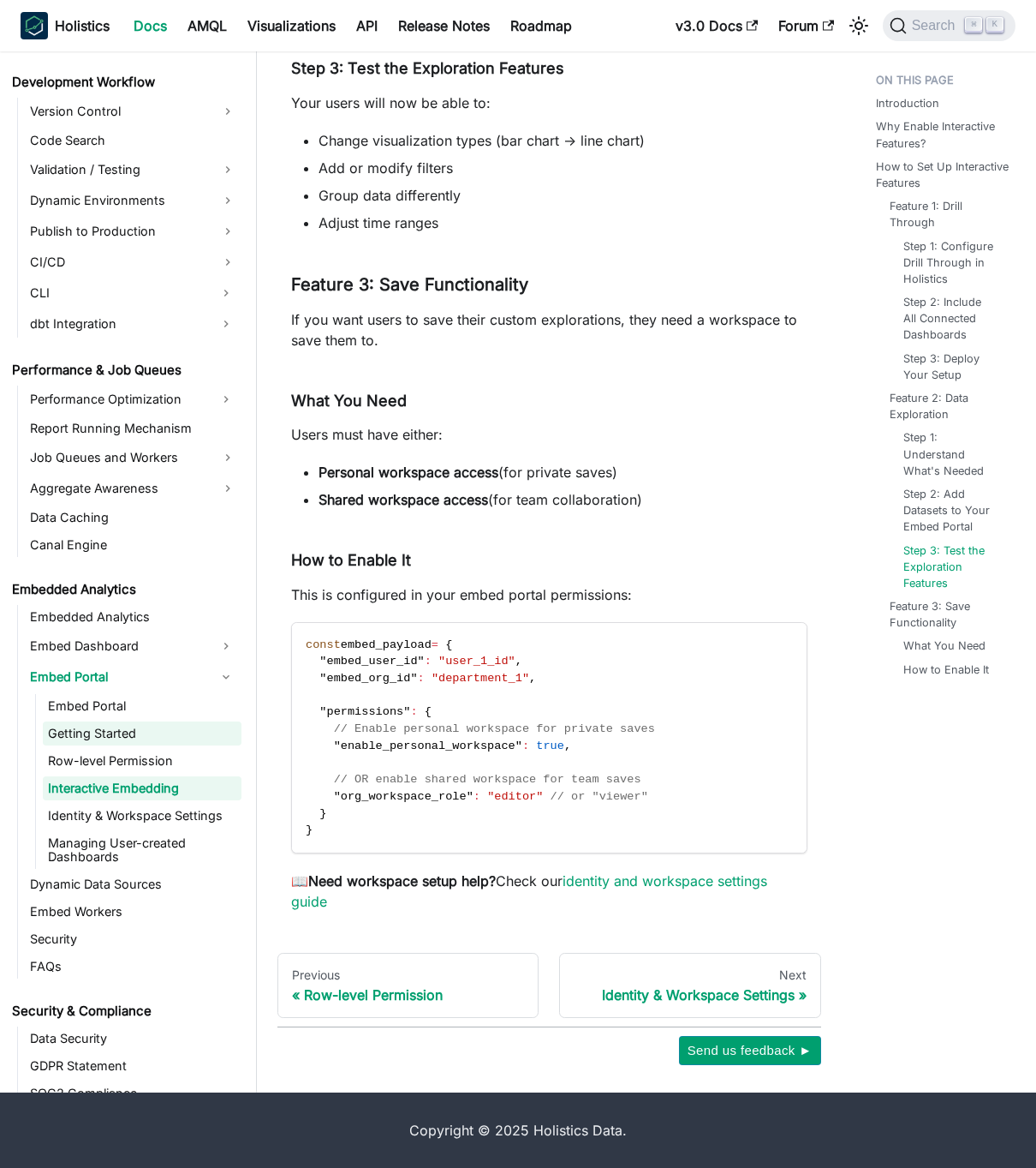
click at [197, 820] on link "Identity & Workspace Settings" at bounding box center [142, 815] width 199 height 24
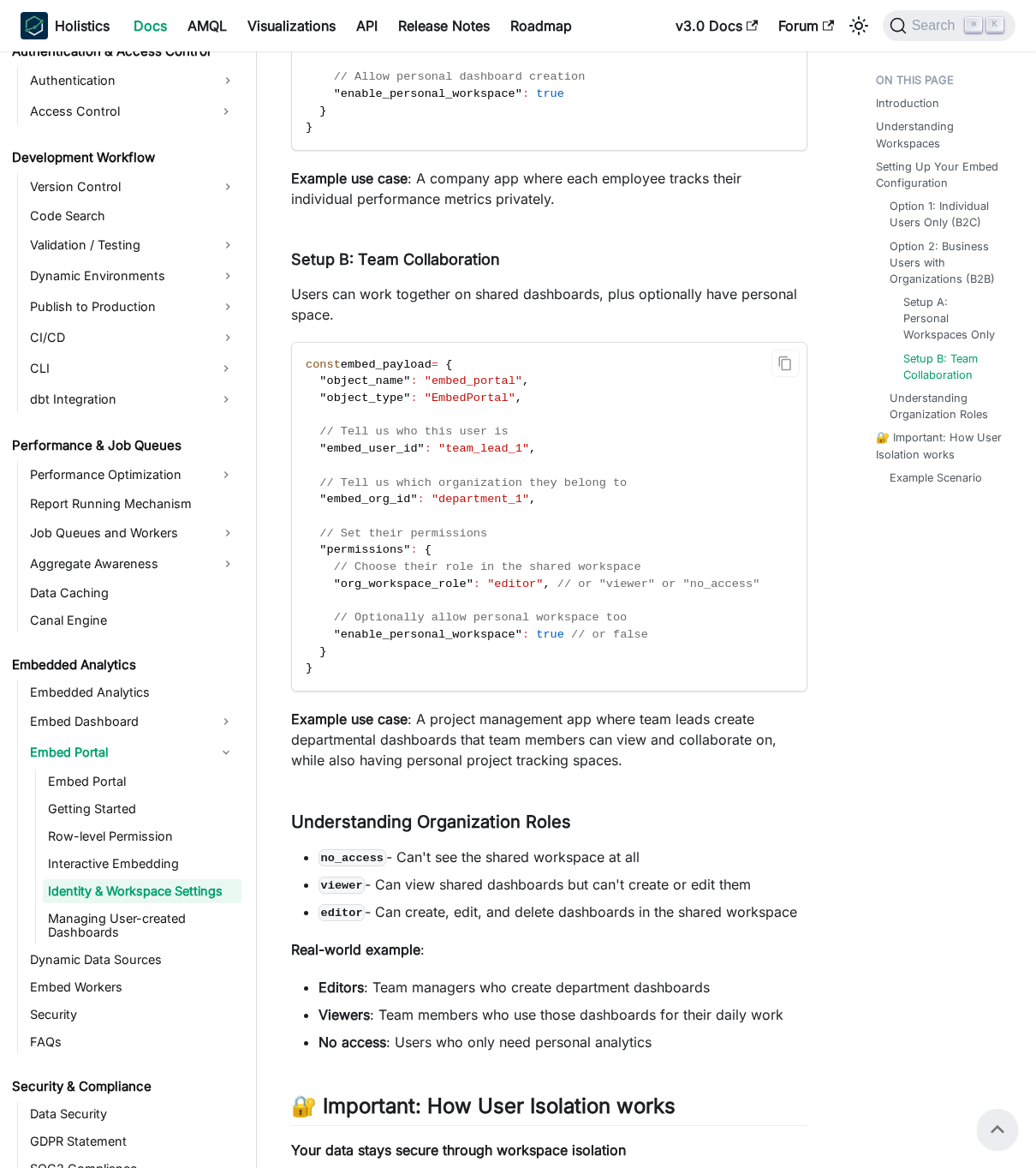
scroll to position [2605, 0]
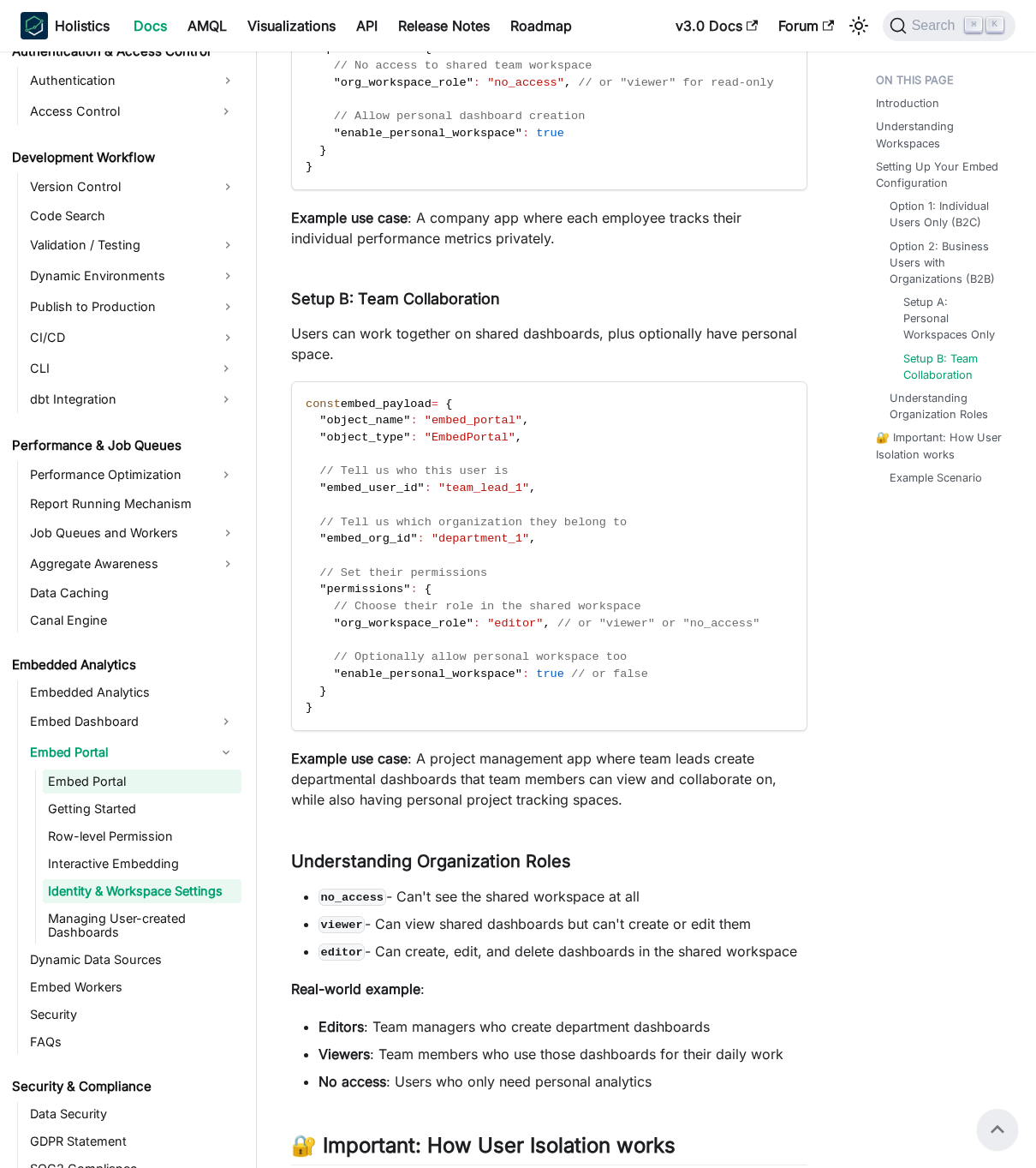
click at [107, 779] on link "Embed Portal" at bounding box center [142, 781] width 199 height 24
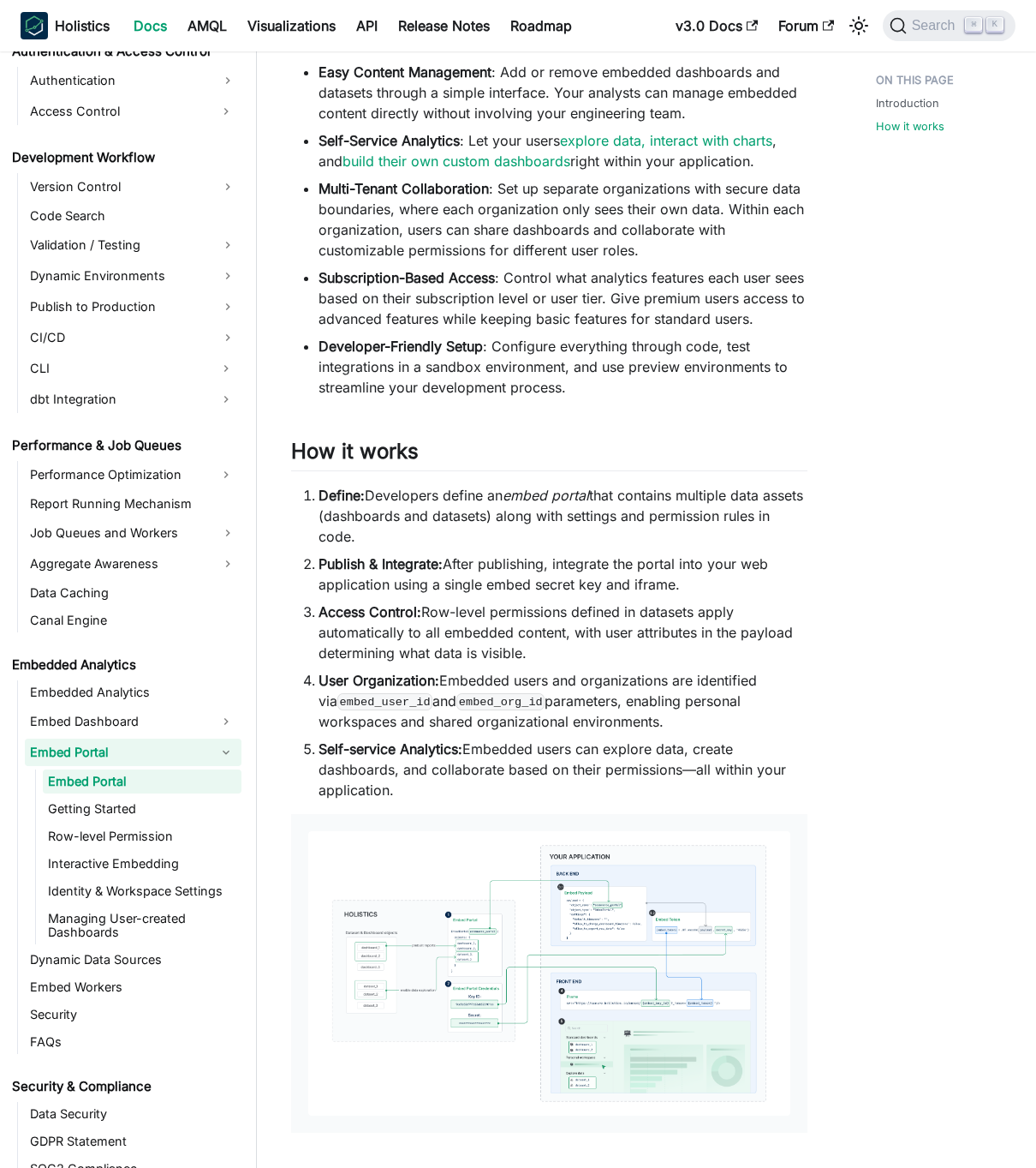
scroll to position [995, 0]
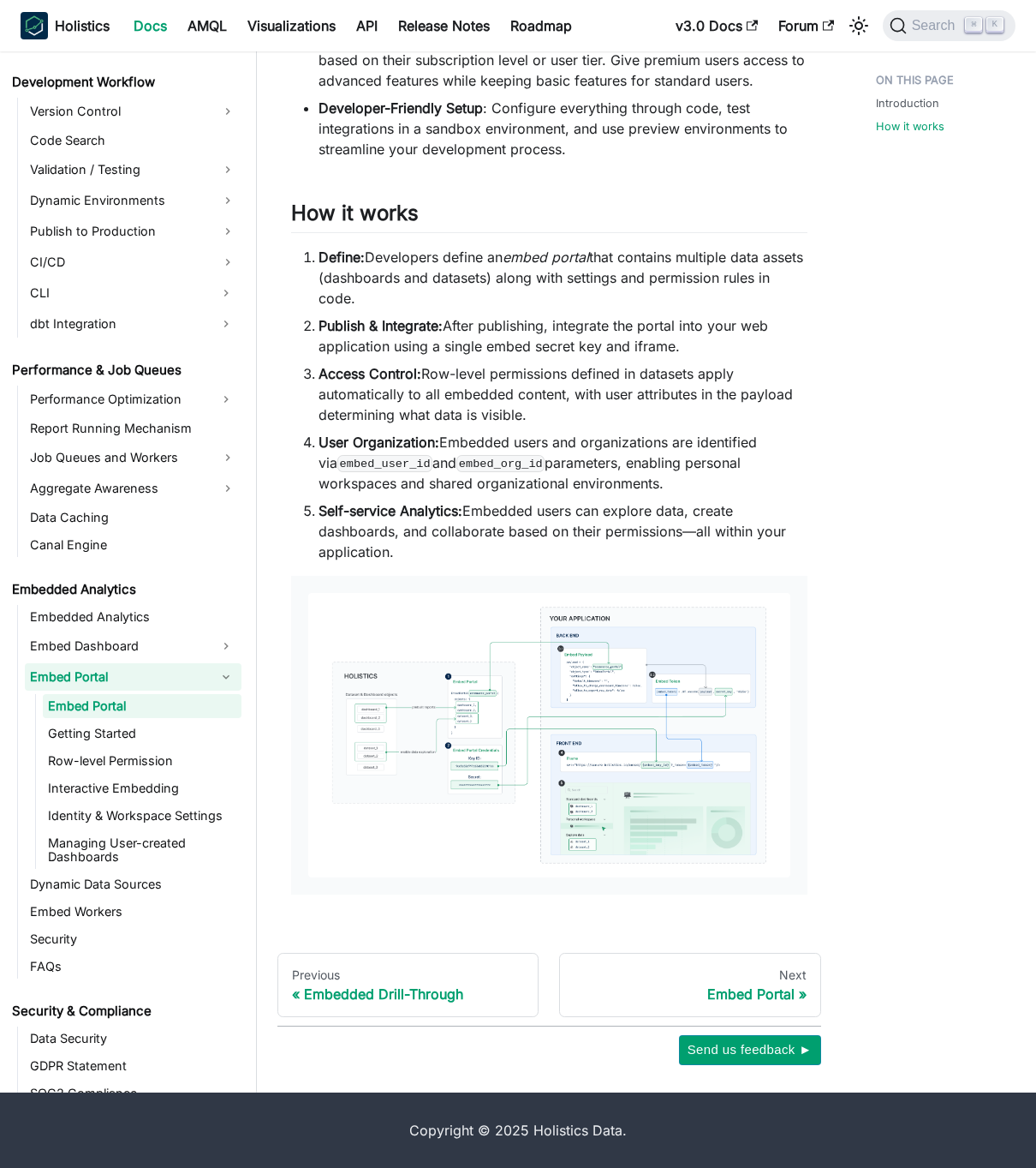
click at [200, 741] on link "Getting Started" at bounding box center [142, 733] width 199 height 24
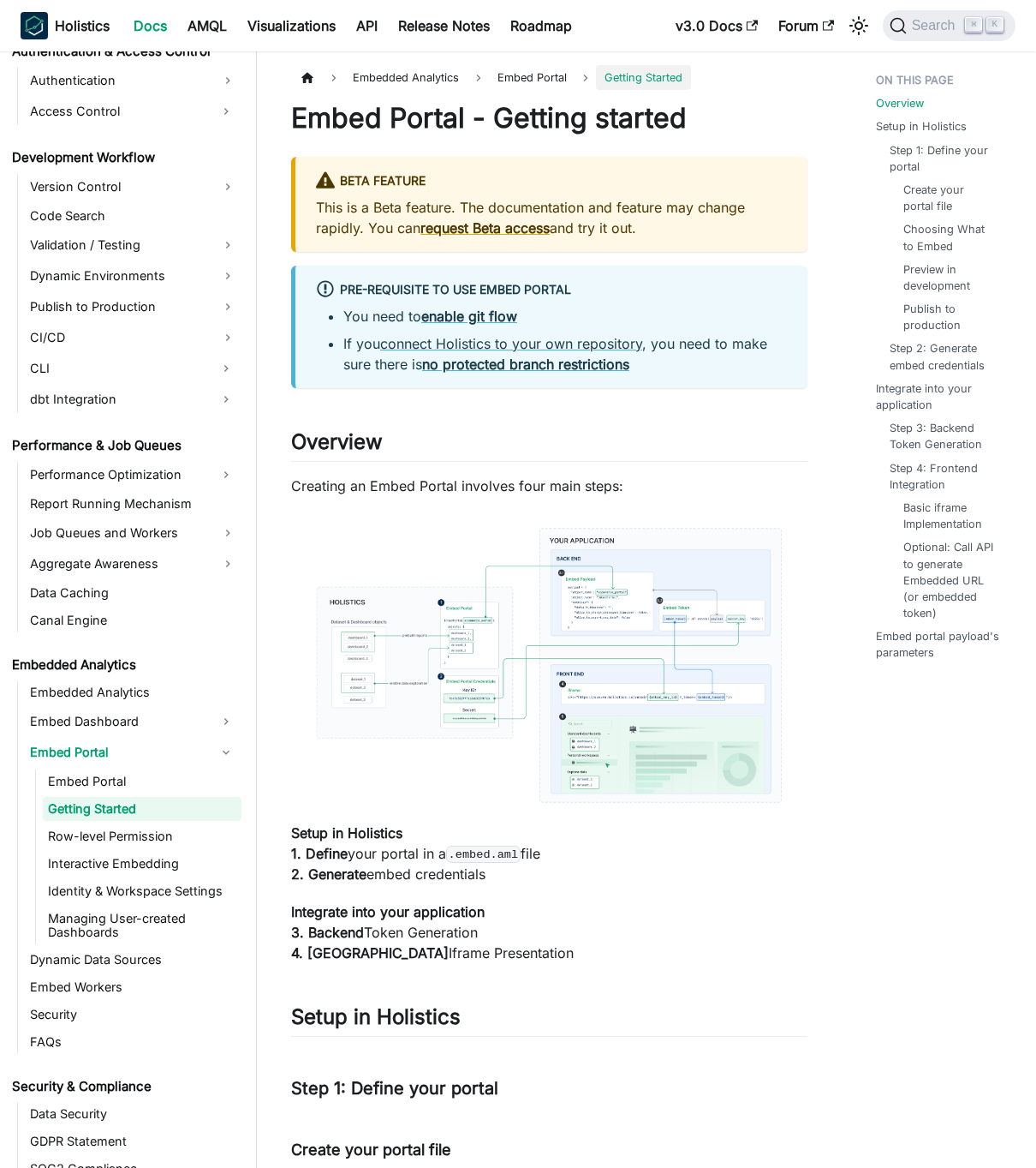
click at [573, 626] on img at bounding box center [549, 665] width 516 height 304
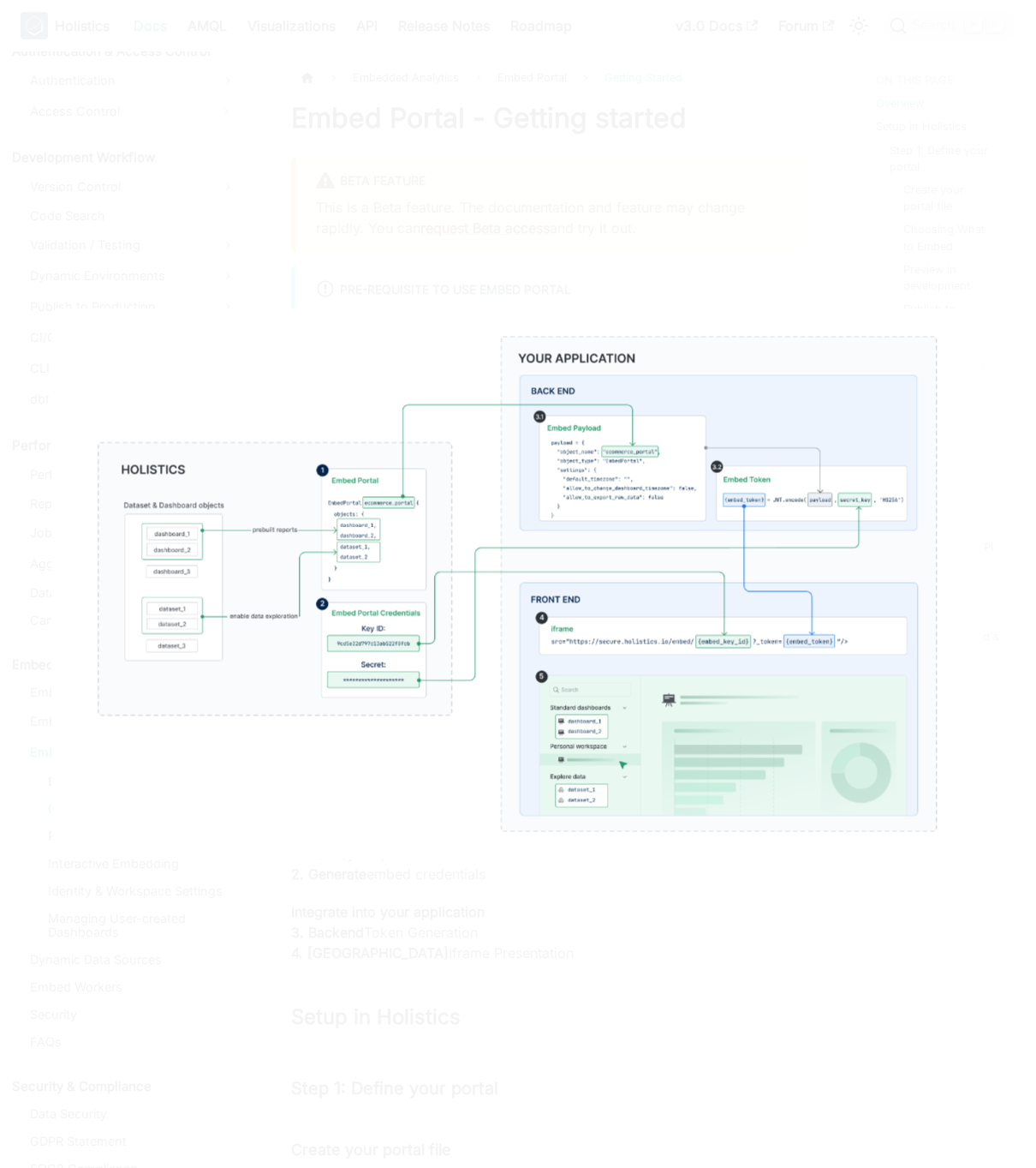
click at [685, 466] on img at bounding box center [518, 584] width 933 height 551
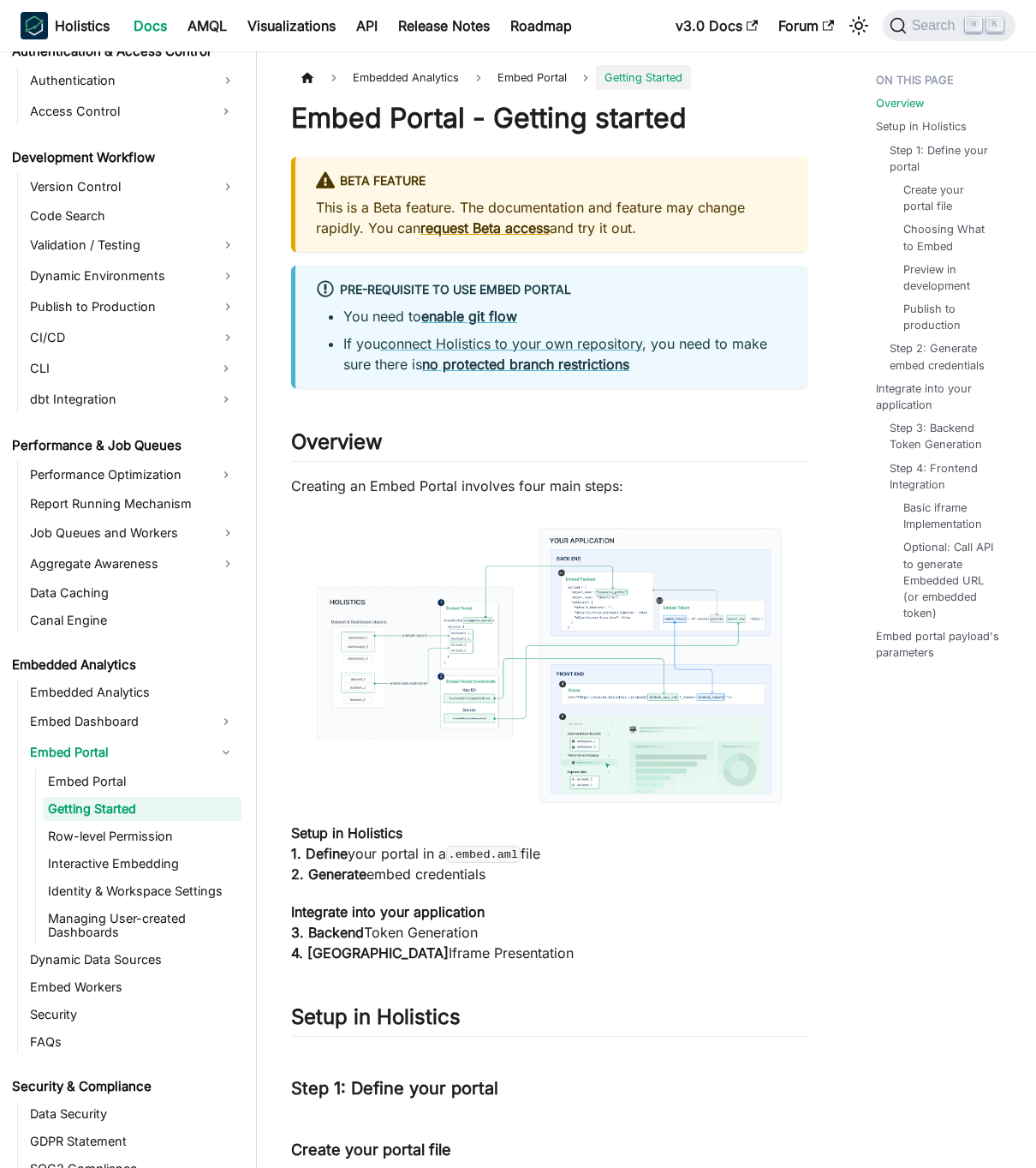
click at [721, 637] on img at bounding box center [549, 665] width 516 height 304
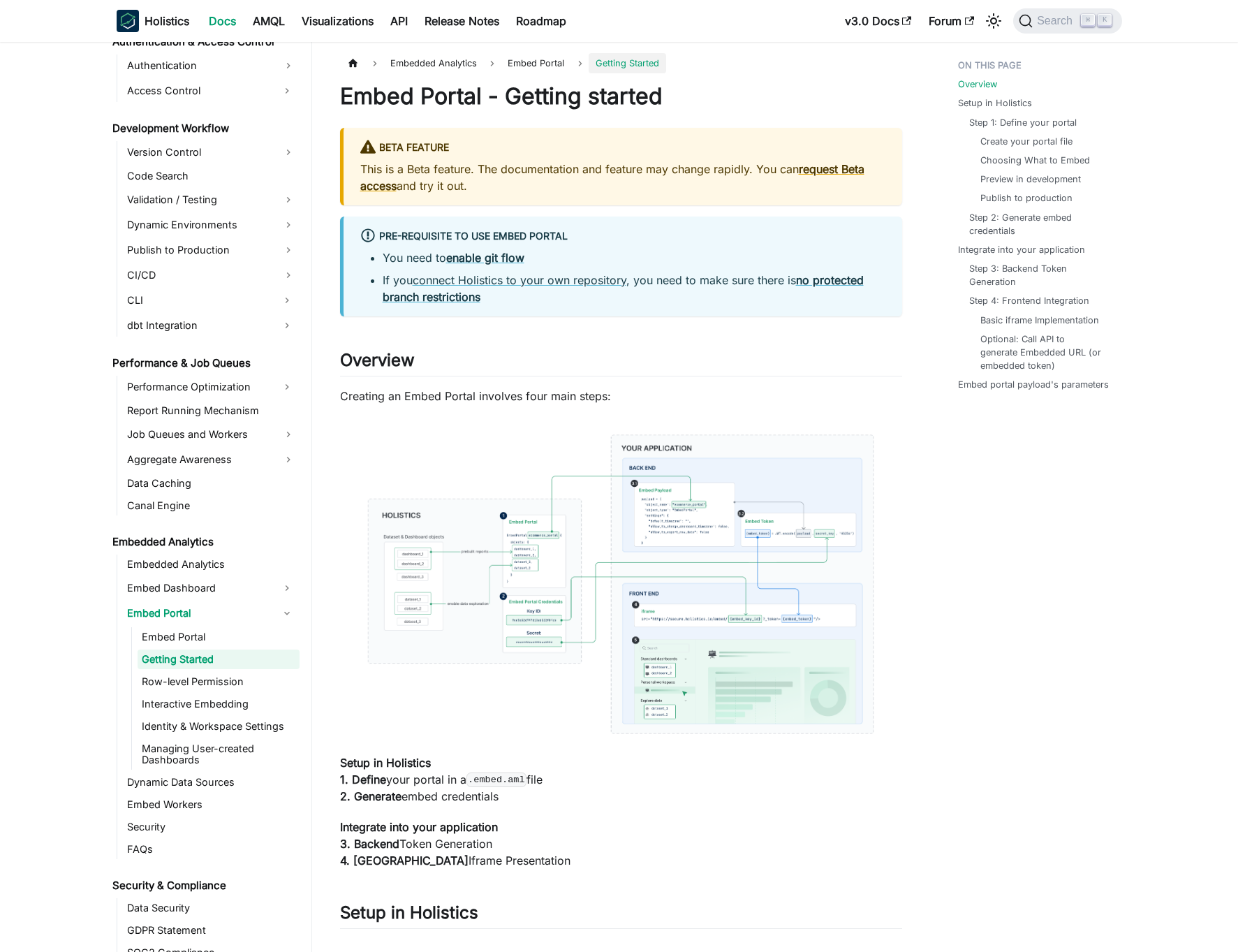
click at [658, 566] on img at bounding box center [621, 584] width 562 height 332
